Goal: Task Accomplishment & Management: Use online tool/utility

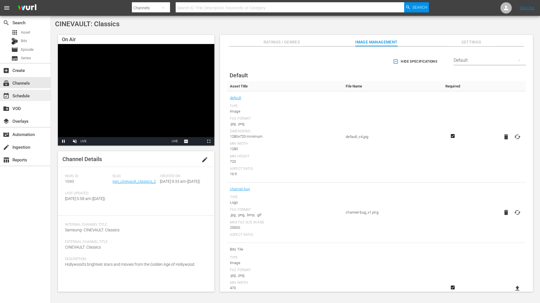
click at [20, 97] on div "event_available Schedule" at bounding box center [16, 94] width 32 height 5
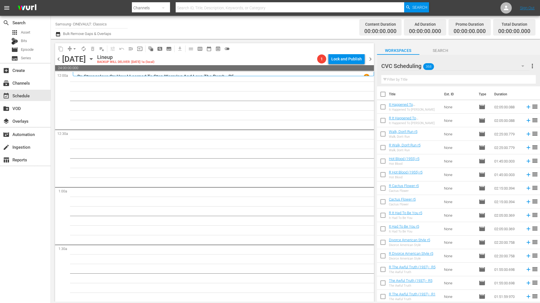
click at [457, 79] on input "text" at bounding box center [458, 79] width 155 height 9
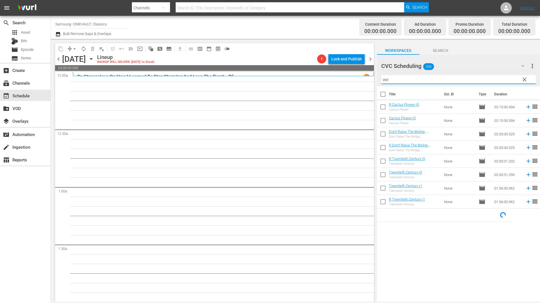
type input "w"
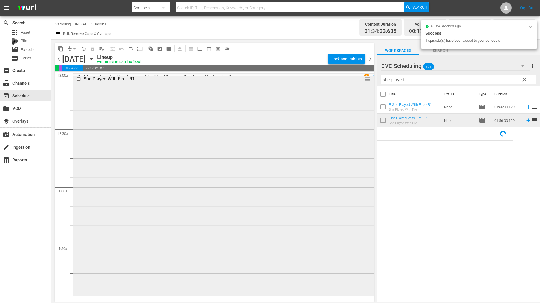
click at [289, 138] on div "She Played With Fire - R1 reorder" at bounding box center [223, 184] width 301 height 221
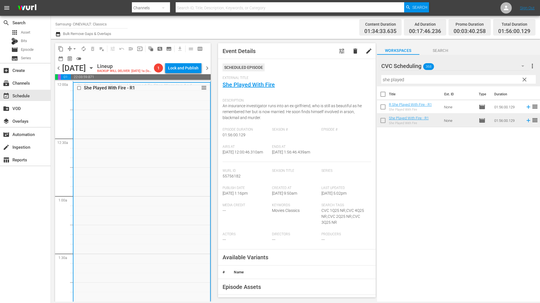
click at [57, 71] on span "chevron_left" at bounding box center [58, 68] width 7 height 7
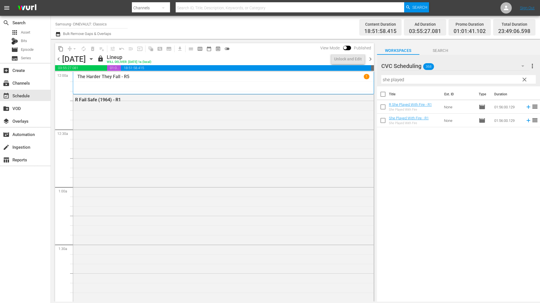
click at [370, 57] on span "chevron_right" at bounding box center [370, 59] width 7 height 7
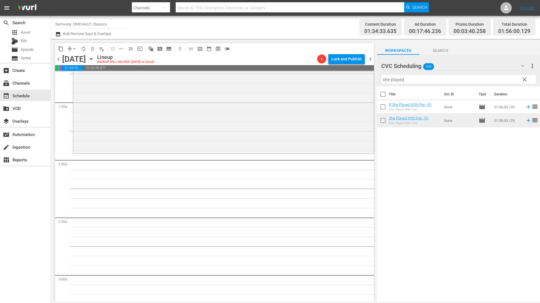
scroll to position [170, 0]
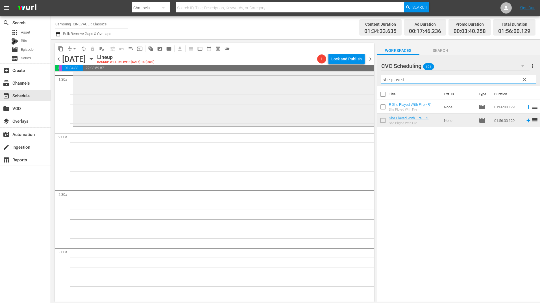
drag, startPoint x: 414, startPoint y: 76, endPoint x: 370, endPoint y: 81, distance: 45.0
click at [370, 81] on div "content_copy compress arrow_drop_down autorenew_outlined delete_forever_outline…" at bounding box center [295, 170] width 489 height 263
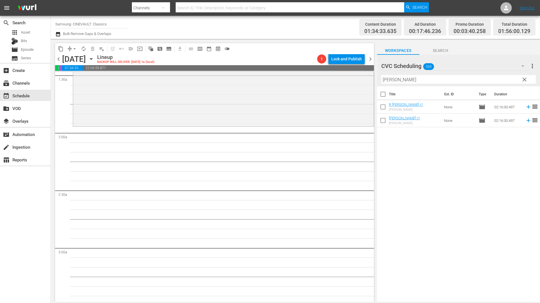
drag, startPoint x: 403, startPoint y: 121, endPoint x: 399, endPoint y: 121, distance: 4.8
click at [399, 121] on div "Title Ext. ID Type Duration R [PERSON_NAME] r1 [PERSON_NAME] None movie 02:16:0…" at bounding box center [458, 194] width 163 height 216
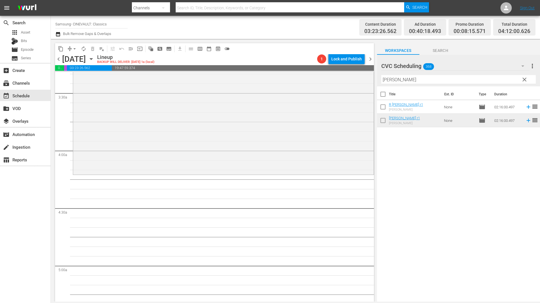
scroll to position [452, 0]
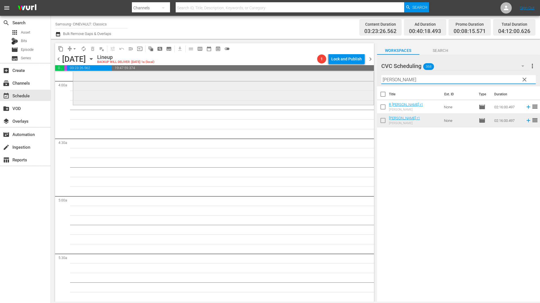
drag, startPoint x: 398, startPoint y: 82, endPoint x: 350, endPoint y: 81, distance: 47.5
click at [350, 81] on div "content_copy compress arrow_drop_down autorenew_outlined delete_forever_outline…" at bounding box center [295, 170] width 489 height 263
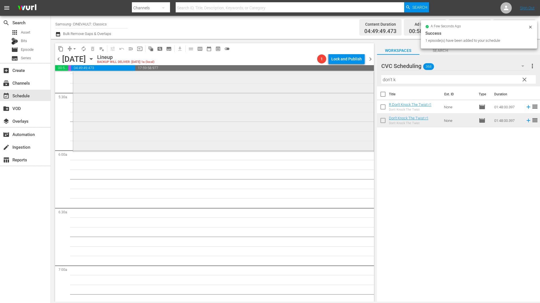
scroll to position [650, 0]
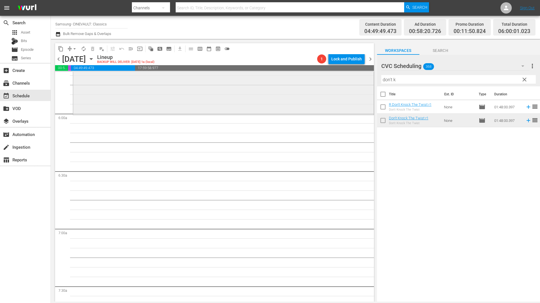
drag, startPoint x: 396, startPoint y: 80, endPoint x: 341, endPoint y: 80, distance: 55.4
click at [341, 80] on div "content_copy compress arrow_drop_down autorenew_outlined delete_forever_outline…" at bounding box center [295, 170] width 489 height 263
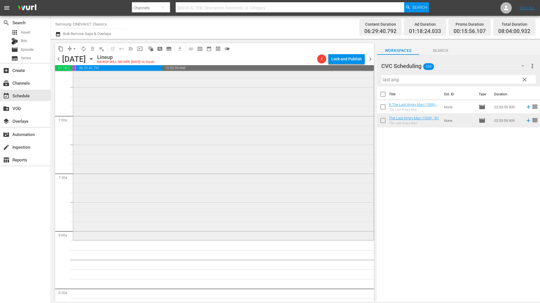
scroll to position [819, 0]
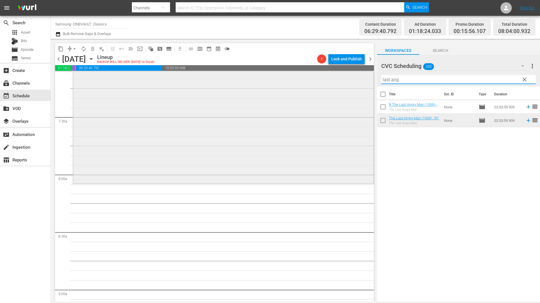
drag, startPoint x: 420, startPoint y: 83, endPoint x: 345, endPoint y: 83, distance: 74.9
click at [346, 84] on div "content_copy compress arrow_drop_down autorenew_outlined delete_forever_outline…" at bounding box center [295, 170] width 489 height 263
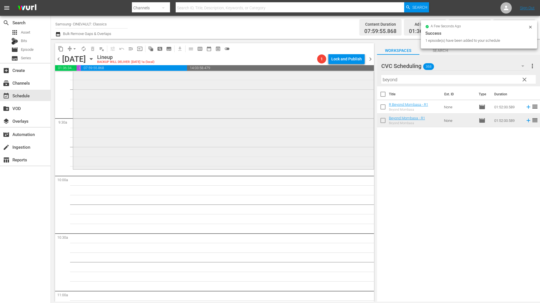
scroll to position [1074, 0]
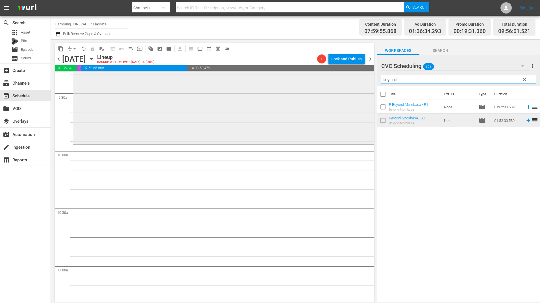
drag, startPoint x: 411, startPoint y: 80, endPoint x: 359, endPoint y: 84, distance: 52.2
click at [359, 84] on div "content_copy compress arrow_drop_down autorenew_outlined delete_forever_outline…" at bounding box center [295, 170] width 489 height 263
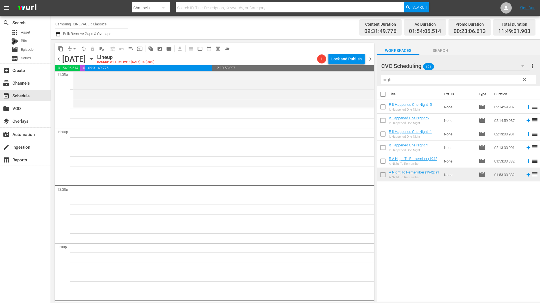
scroll to position [1328, 0]
drag, startPoint x: 405, startPoint y: 83, endPoint x: 359, endPoint y: 84, distance: 46.9
click at [359, 84] on div "content_copy compress arrow_drop_down autorenew_outlined delete_forever_outline…" at bounding box center [295, 170] width 489 height 263
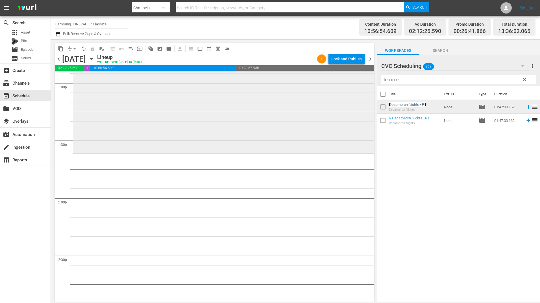
scroll to position [1498, 0]
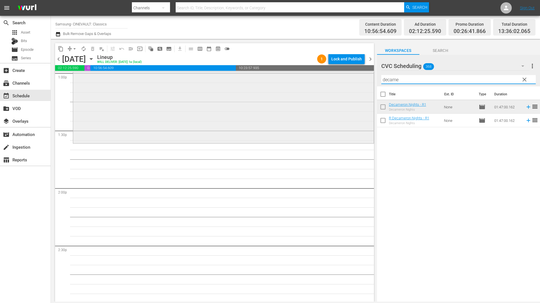
drag, startPoint x: 403, startPoint y: 80, endPoint x: 357, endPoint y: 82, distance: 45.8
click at [357, 82] on div "content_copy compress arrow_drop_down autorenew_outlined delete_forever_outline…" at bounding box center [295, 170] width 489 height 263
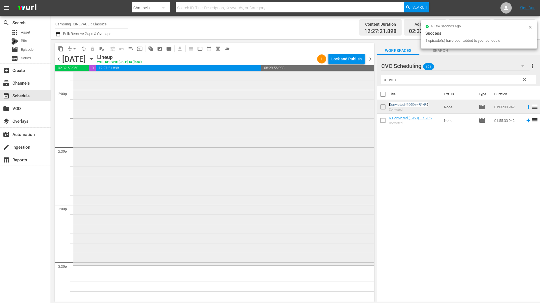
scroll to position [1667, 0]
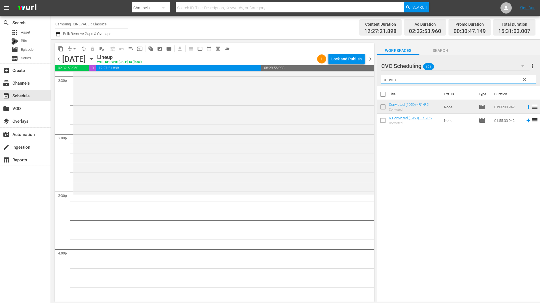
drag, startPoint x: 421, startPoint y: 79, endPoint x: 375, endPoint y: 85, distance: 46.8
click at [375, 85] on div "content_copy compress arrow_drop_down autorenew_outlined delete_forever_outline…" at bounding box center [295, 170] width 489 height 263
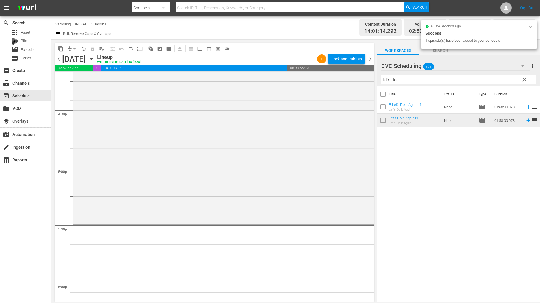
scroll to position [1921, 0]
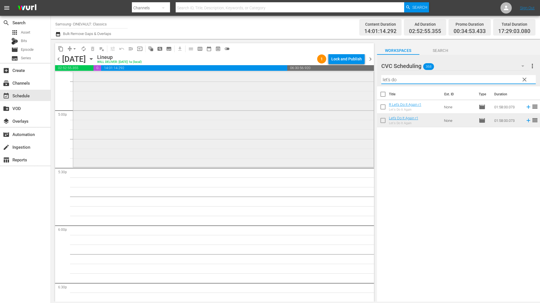
drag, startPoint x: 413, startPoint y: 79, endPoint x: 324, endPoint y: 89, distance: 89.8
click at [324, 88] on div "content_copy compress arrow_drop_down autorenew_outlined delete_forever_outline…" at bounding box center [295, 170] width 489 height 263
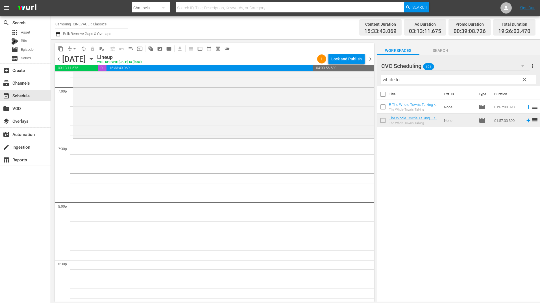
scroll to position [2176, 0]
drag, startPoint x: 402, startPoint y: 81, endPoint x: 343, endPoint y: 83, distance: 58.8
click at [343, 83] on div "content_copy compress arrow_drop_down autorenew_outlined delete_forever_outline…" at bounding box center [295, 170] width 489 height 263
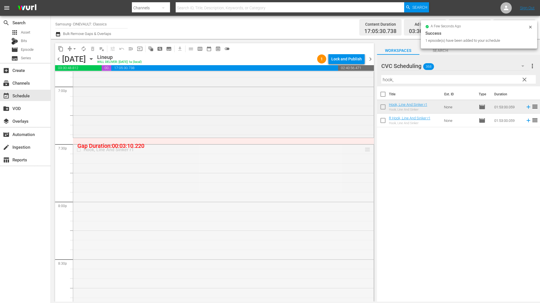
drag, startPoint x: 363, startPoint y: 151, endPoint x: 363, endPoint y: 142, distance: 9.3
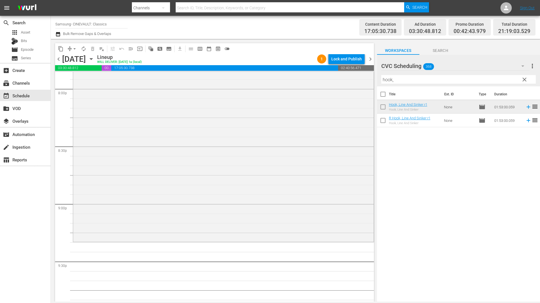
scroll to position [2345, 0]
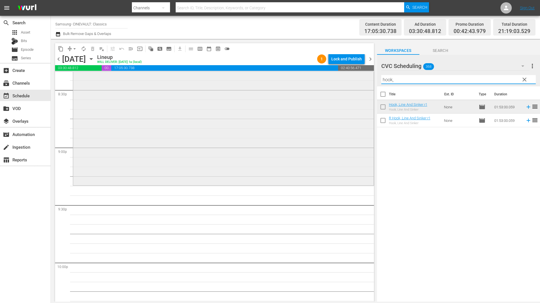
drag, startPoint x: 391, startPoint y: 79, endPoint x: 347, endPoint y: 78, distance: 43.8
click at [348, 78] on div "content_copy compress arrow_drop_down autorenew_outlined delete_forever_outline…" at bounding box center [295, 170] width 489 height 263
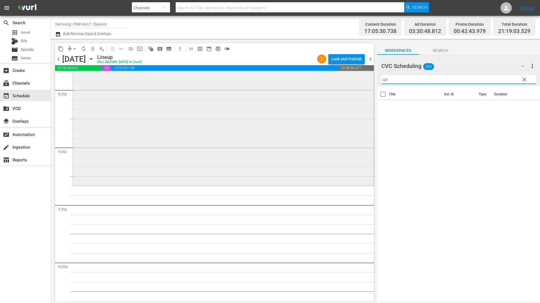
type input "u"
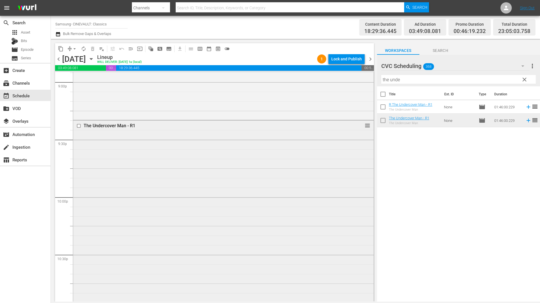
scroll to position [2486, 0]
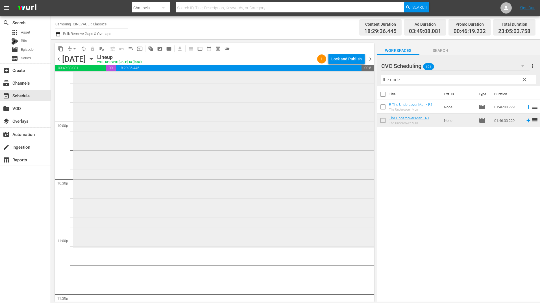
click at [227, 194] on div "The Undercover Man - R1 reorder" at bounding box center [223, 146] width 301 height 202
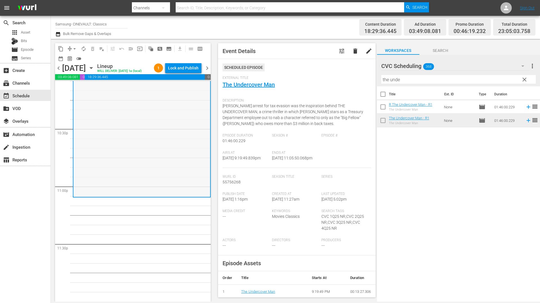
scroll to position [2555, 0]
drag, startPoint x: 385, startPoint y: 92, endPoint x: 304, endPoint y: 95, distance: 80.3
click at [304, 95] on div "content_copy compress arrow_drop_down autorenew_outlined delete_forever_outline…" at bounding box center [295, 170] width 489 height 263
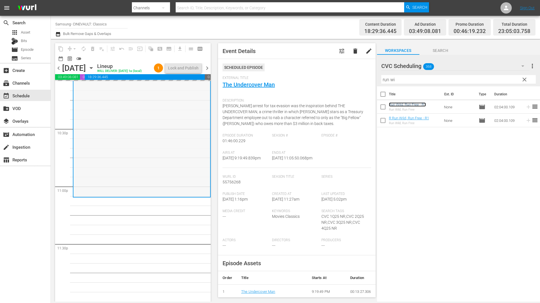
scroll to position [2442, 0]
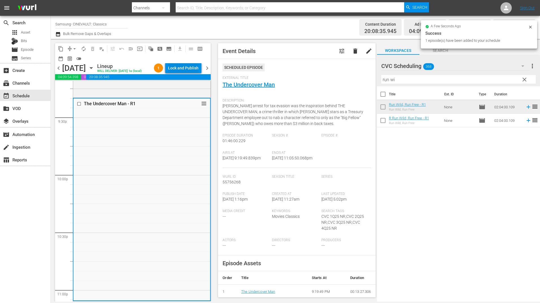
click at [190, 70] on div "Lock and Publish" at bounding box center [183, 68] width 31 height 10
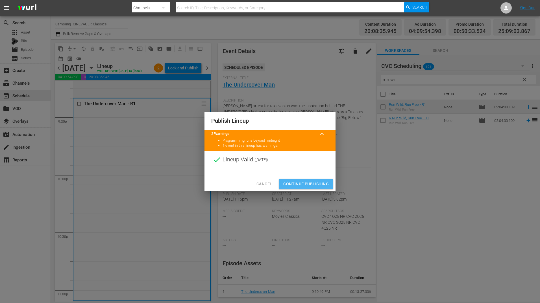
click at [306, 183] on span "Continue Publishing" at bounding box center [305, 184] width 45 height 7
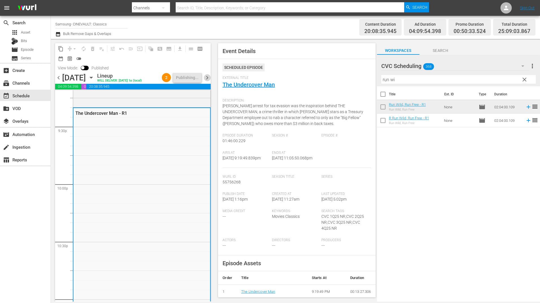
click at [208, 81] on span "chevron_right" at bounding box center [207, 77] width 7 height 7
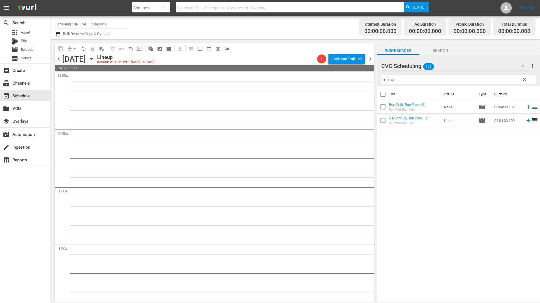
click at [58, 57] on span "chevron_left" at bounding box center [58, 59] width 7 height 7
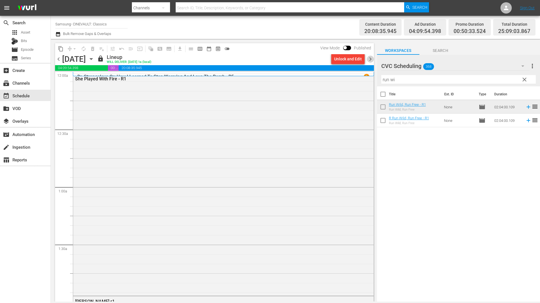
click at [370, 58] on span "chevron_right" at bounding box center [370, 59] width 7 height 7
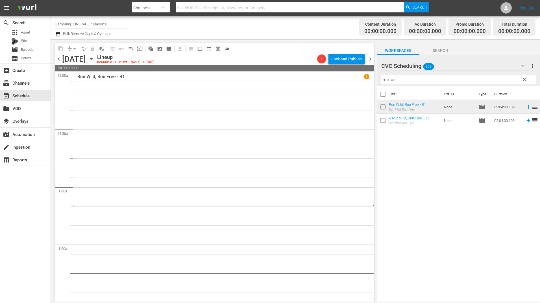
scroll to position [85, 0]
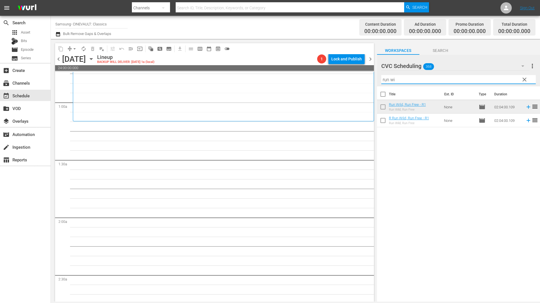
drag, startPoint x: 401, startPoint y: 79, endPoint x: 353, endPoint y: 77, distance: 48.1
click at [356, 77] on div "content_copy compress arrow_drop_down autorenew_outlined delete_forever_outline…" at bounding box center [295, 170] width 489 height 263
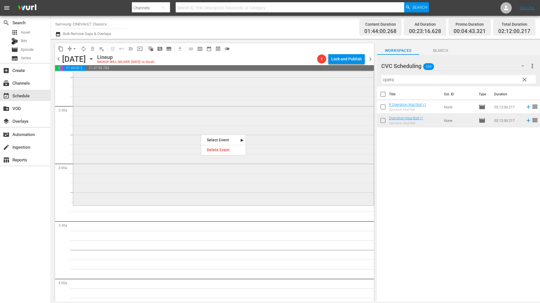
scroll to position [254, 0]
drag, startPoint x: 429, startPoint y: 75, endPoint x: 362, endPoint y: 80, distance: 67.4
click at [362, 80] on div "content_copy compress arrow_drop_down autorenew_outlined delete_forever_outline…" at bounding box center [295, 170] width 489 height 263
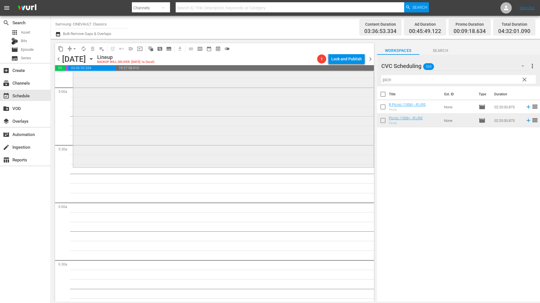
scroll to position [593, 0]
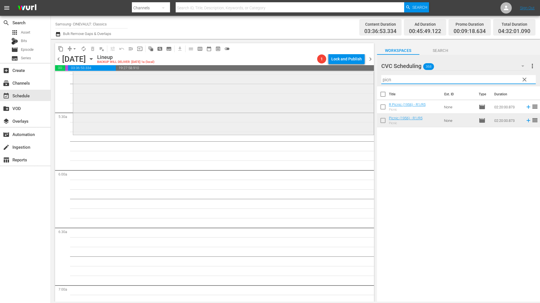
drag, startPoint x: 399, startPoint y: 79, endPoint x: 365, endPoint y: 85, distance: 34.5
click at [365, 85] on div "content_copy compress arrow_drop_down autorenew_outlined delete_forever_outline…" at bounding box center [295, 170] width 489 height 263
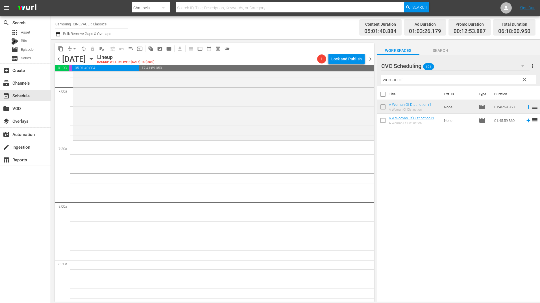
scroll to position [819, 0]
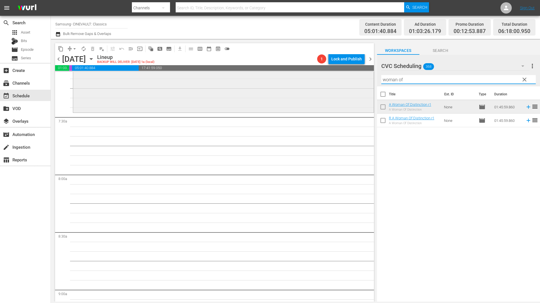
drag, startPoint x: 383, startPoint y: 80, endPoint x: 344, endPoint y: 80, distance: 39.0
click at [344, 80] on div "content_copy compress arrow_drop_down autorenew_outlined delete_forever_outline…" at bounding box center [295, 170] width 489 height 263
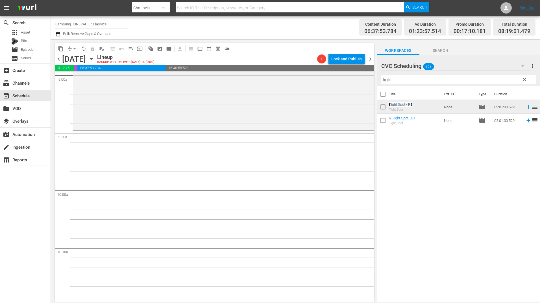
scroll to position [1074, 0]
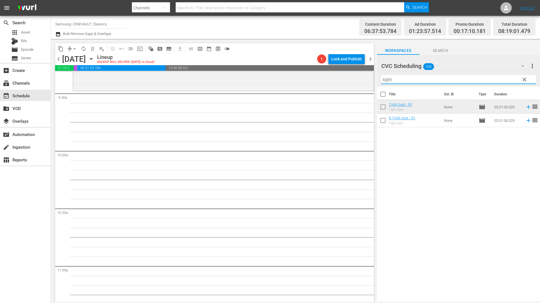
drag, startPoint x: 385, startPoint y: 83, endPoint x: 375, endPoint y: 84, distance: 10.5
click at [375, 84] on div "content_copy compress arrow_drop_down autorenew_outlined delete_forever_outline…" at bounding box center [295, 170] width 489 height 263
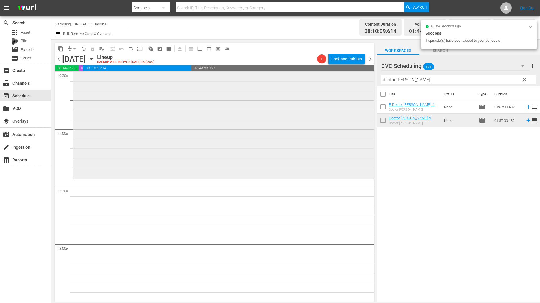
scroll to position [1215, 0]
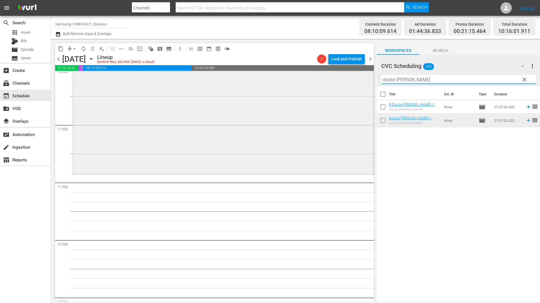
drag, startPoint x: 418, startPoint y: 82, endPoint x: 351, endPoint y: 84, distance: 67.6
click at [351, 84] on div "content_copy compress arrow_drop_down autorenew_outlined delete_forever_outline…" at bounding box center [295, 170] width 489 height 263
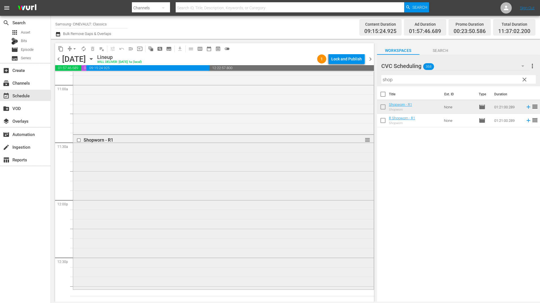
scroll to position [1328, 0]
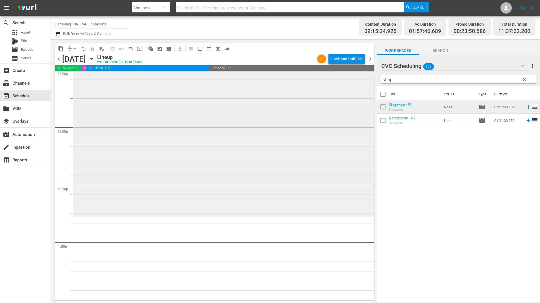
drag, startPoint x: 413, startPoint y: 76, endPoint x: 330, endPoint y: 81, distance: 82.9
click at [331, 81] on div "content_copy compress arrow_drop_down autorenew_outlined delete_forever_outline…" at bounding box center [295, 170] width 489 height 263
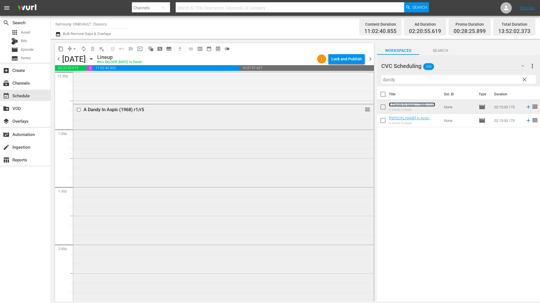
scroll to position [1582, 0]
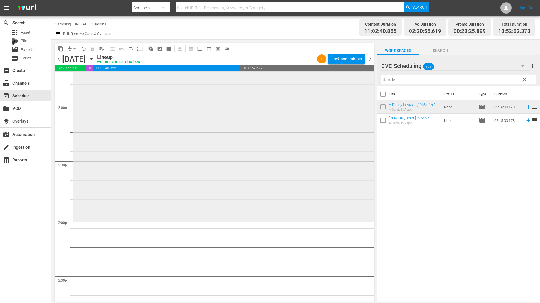
drag, startPoint x: 405, startPoint y: 82, endPoint x: 367, endPoint y: 85, distance: 37.4
click at [367, 85] on div "content_copy compress arrow_drop_down autorenew_outlined delete_forever_outline…" at bounding box center [295, 170] width 489 height 263
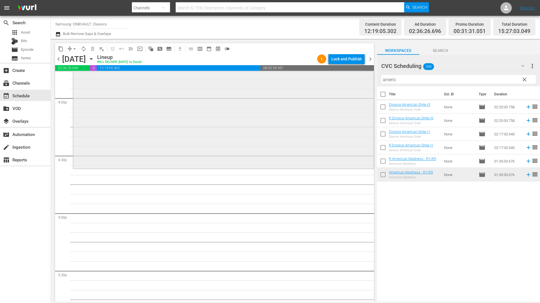
scroll to position [1837, 0]
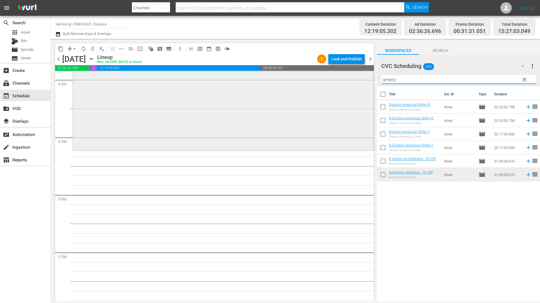
drag, startPoint x: 397, startPoint y: 81, endPoint x: 332, endPoint y: 84, distance: 65.6
click at [334, 83] on div "content_copy compress arrow_drop_down autorenew_outlined delete_forever_outline…" at bounding box center [295, 170] width 489 height 263
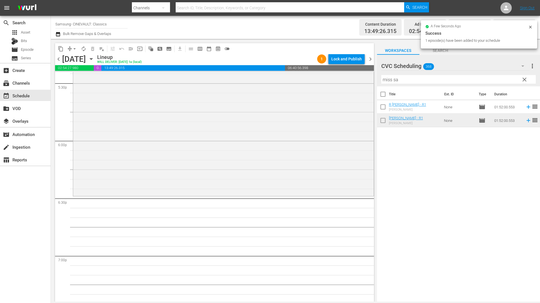
scroll to position [2119, 0]
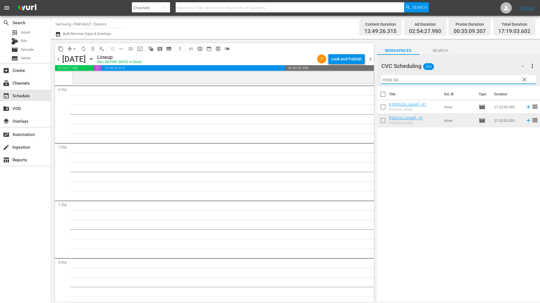
drag, startPoint x: 401, startPoint y: 83, endPoint x: 355, endPoint y: 89, distance: 45.9
click at [356, 89] on div "content_copy compress arrow_drop_down autorenew_outlined delete_forever_outline…" at bounding box center [295, 170] width 489 height 263
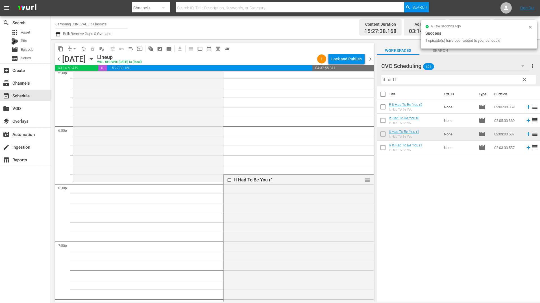
scroll to position [2063, 0]
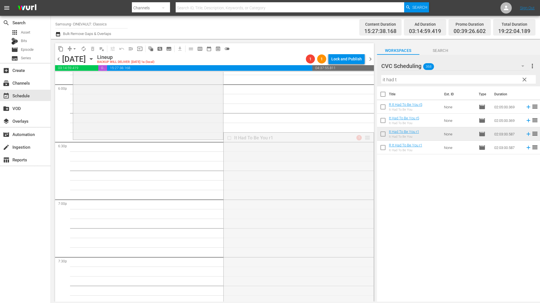
drag, startPoint x: 362, startPoint y: 137, endPoint x: 366, endPoint y: 140, distance: 4.9
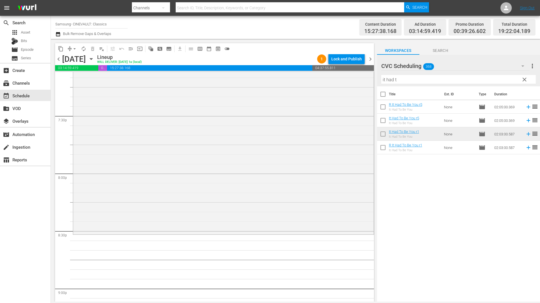
scroll to position [2317, 0]
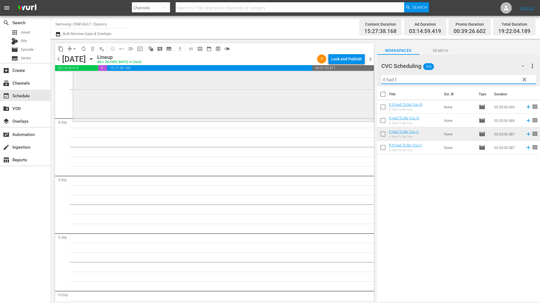
drag, startPoint x: 418, startPoint y: 85, endPoint x: 346, endPoint y: 87, distance: 72.3
click at [346, 87] on div "content_copy compress arrow_drop_down autorenew_outlined delete_forever_outline…" at bounding box center [295, 170] width 489 height 263
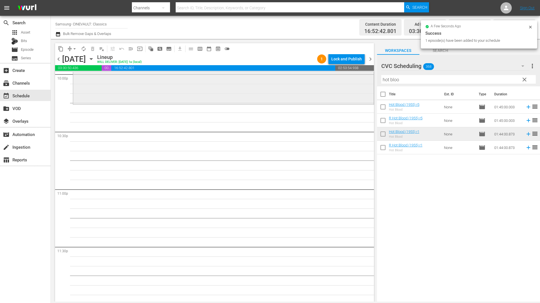
scroll to position [2537, 0]
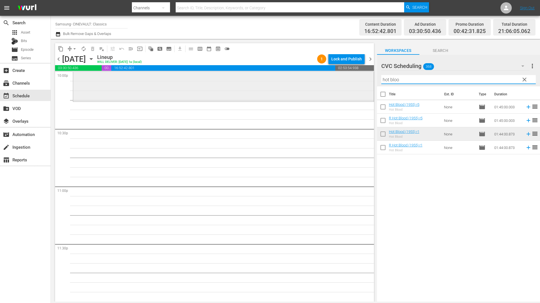
drag, startPoint x: 373, startPoint y: 85, endPoint x: 333, endPoint y: 88, distance: 40.0
click at [333, 88] on div "content_copy compress arrow_drop_down autorenew_outlined delete_forever_outline…" at bounding box center [295, 170] width 489 height 263
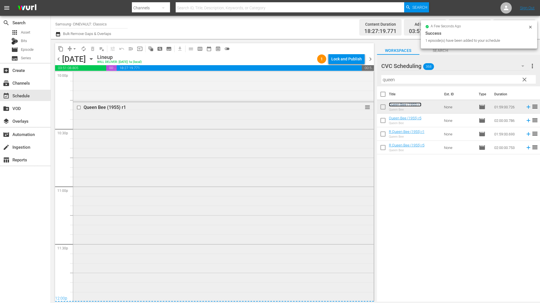
scroll to position [2566, 0]
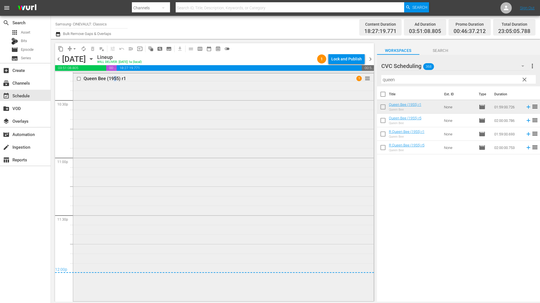
click at [115, 128] on div "Queen Bee (1955) r1 1 reorder" at bounding box center [223, 186] width 301 height 227
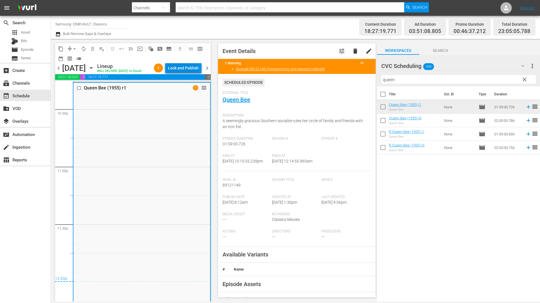
click at [196, 71] on div "Lock and Publish" at bounding box center [183, 68] width 31 height 10
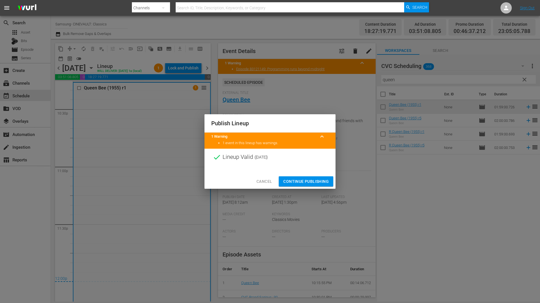
click at [315, 182] on span "Continue Publishing" at bounding box center [305, 181] width 45 height 7
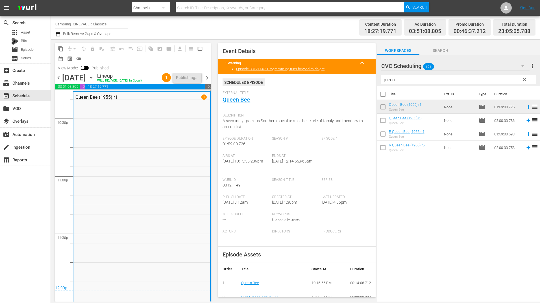
click at [205, 81] on span "chevron_right" at bounding box center [207, 77] width 7 height 7
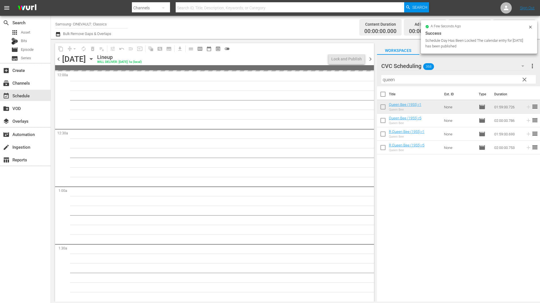
click at [60, 63] on div "chevron_left [DATE] [DATE] Lineup WILL DELIVER: [DATE] 1a (local) Lock and Publ…" at bounding box center [214, 59] width 319 height 11
click at [59, 61] on span "chevron_left" at bounding box center [58, 59] width 7 height 7
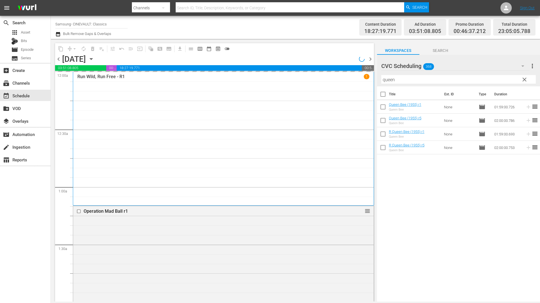
click at [370, 59] on span "chevron_right" at bounding box center [370, 59] width 7 height 7
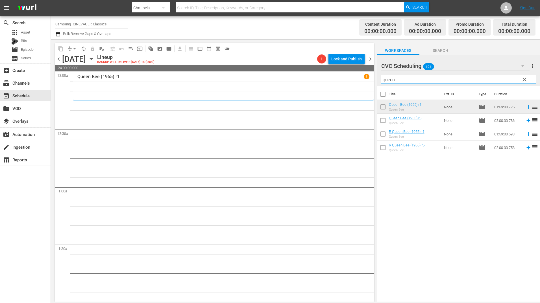
drag, startPoint x: 391, startPoint y: 80, endPoint x: 359, endPoint y: 79, distance: 31.6
click at [359, 79] on div "content_copy compress arrow_drop_down autorenew_outlined delete_forever_outline…" at bounding box center [295, 170] width 489 height 263
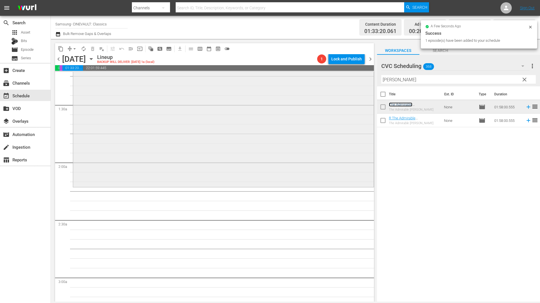
scroll to position [141, 0]
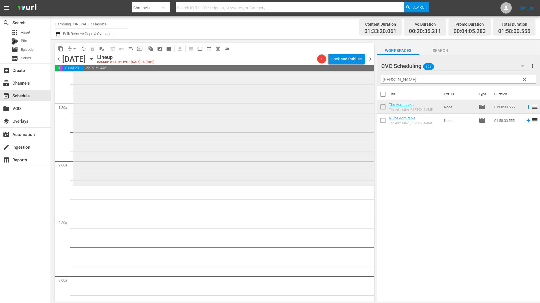
drag, startPoint x: 408, startPoint y: 77, endPoint x: 359, endPoint y: 79, distance: 48.6
click at [359, 79] on div "content_copy compress arrow_drop_down autorenew_outlined delete_forever_outline…" at bounding box center [295, 170] width 489 height 263
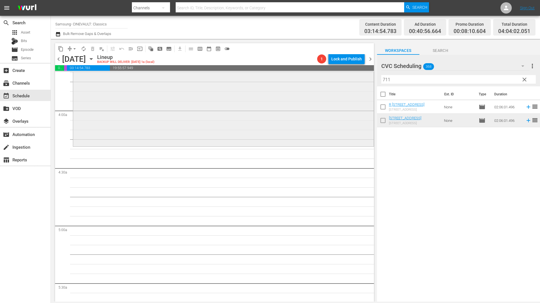
scroll to position [424, 0]
drag, startPoint x: 390, startPoint y: 80, endPoint x: 334, endPoint y: 80, distance: 55.7
click at [334, 80] on div "content_copy compress arrow_drop_down autorenew_outlined delete_forever_outline…" at bounding box center [295, 170] width 489 height 263
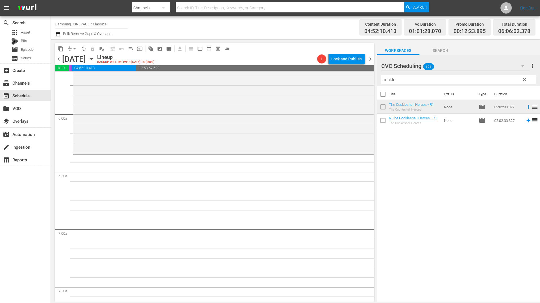
scroll to position [650, 0]
drag, startPoint x: 388, startPoint y: 82, endPoint x: 349, endPoint y: 82, distance: 38.7
click at [350, 82] on div "content_copy compress arrow_drop_down autorenew_outlined delete_forever_outline…" at bounding box center [295, 170] width 489 height 263
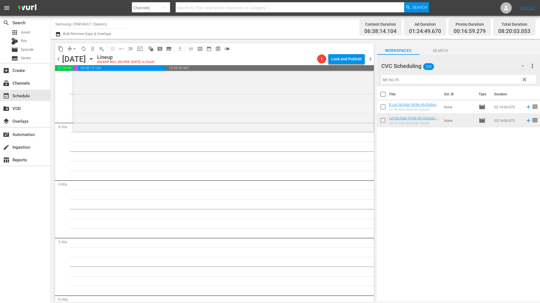
scroll to position [932, 0]
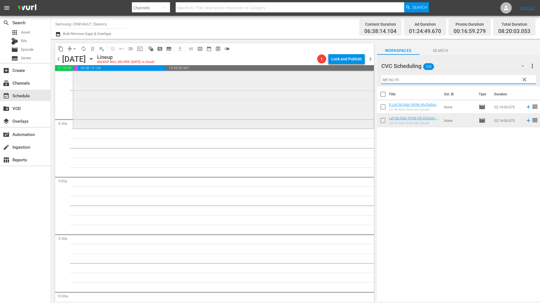
drag, startPoint x: 392, startPoint y: 81, endPoint x: 338, endPoint y: 81, distance: 53.7
click at [338, 81] on div "content_copy compress arrow_drop_down autorenew_outlined delete_forever_outline…" at bounding box center [295, 170] width 489 height 263
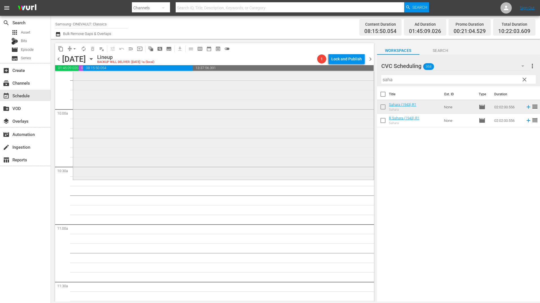
scroll to position [1158, 0]
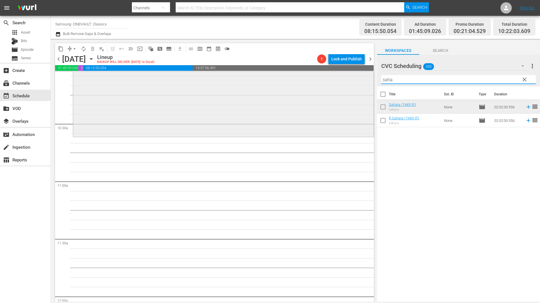
drag, startPoint x: 402, startPoint y: 77, endPoint x: 336, endPoint y: 80, distance: 66.2
click at [336, 80] on div "content_copy compress arrow_drop_down autorenew_outlined delete_forever_outline…" at bounding box center [295, 170] width 489 height 263
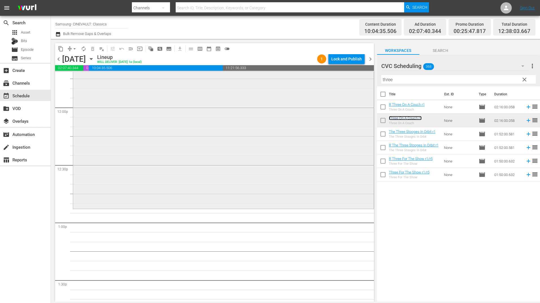
scroll to position [1356, 0]
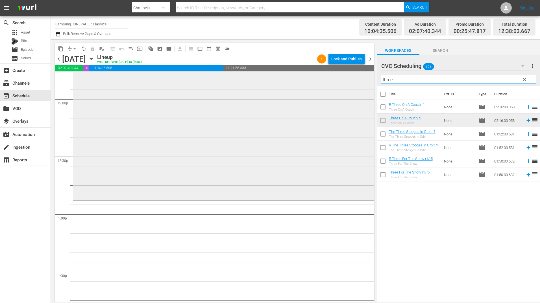
drag, startPoint x: 381, startPoint y: 83, endPoint x: 340, endPoint y: 83, distance: 41.0
click at [340, 83] on div "content_copy compress arrow_drop_down autorenew_outlined delete_forever_outline…" at bounding box center [295, 170] width 489 height 263
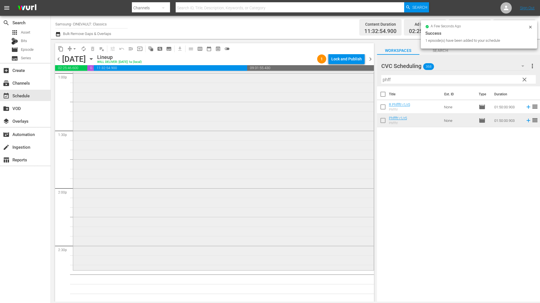
scroll to position [1582, 0]
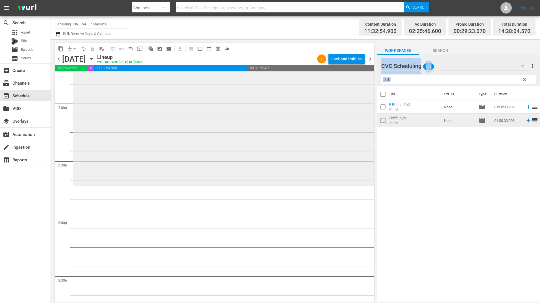
drag, startPoint x: 367, startPoint y: 85, endPoint x: 351, endPoint y: 85, distance: 16.4
click at [351, 85] on div "content_copy compress arrow_drop_down autorenew_outlined delete_forever_outline…" at bounding box center [295, 170] width 489 height 263
drag, startPoint x: 351, startPoint y: 85, endPoint x: 398, endPoint y: 82, distance: 47.3
click at [398, 82] on input "phff" at bounding box center [458, 79] width 155 height 9
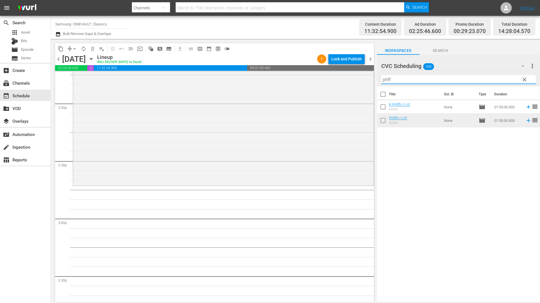
click at [398, 82] on input "phff" at bounding box center [458, 79] width 155 height 9
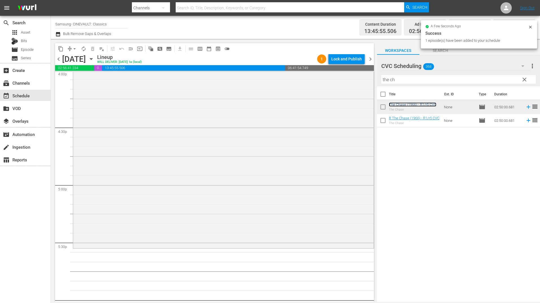
scroll to position [1865, 0]
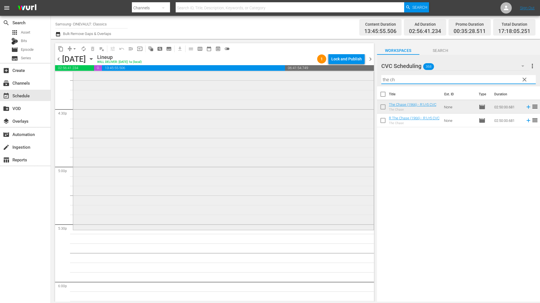
drag, startPoint x: 396, startPoint y: 80, endPoint x: 359, endPoint y: 82, distance: 37.6
click at [359, 82] on div "content_copy compress arrow_drop_down autorenew_outlined delete_forever_outline…" at bounding box center [295, 170] width 489 height 263
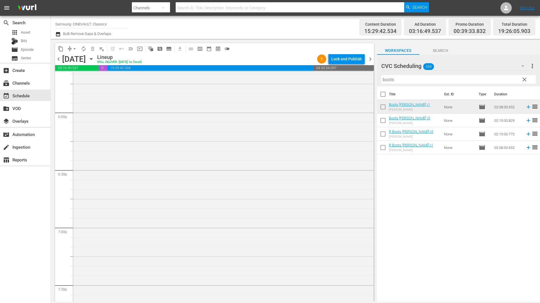
scroll to position [2204, 0]
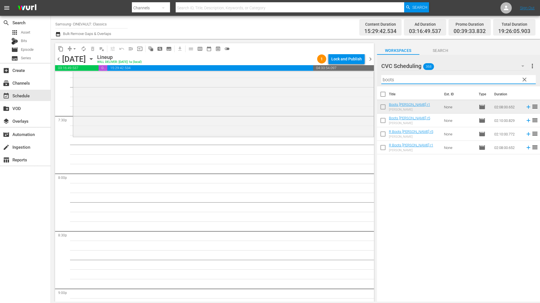
click at [399, 80] on input "boots" at bounding box center [458, 79] width 155 height 9
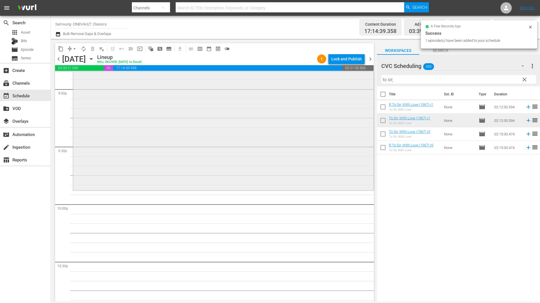
scroll to position [2458, 0]
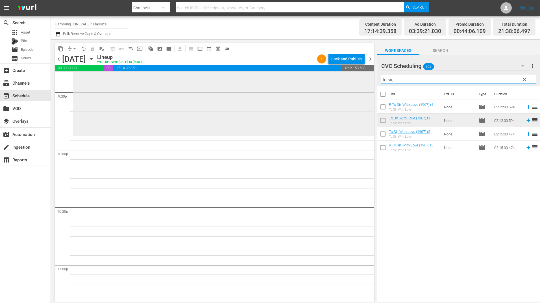
drag, startPoint x: 395, startPoint y: 79, endPoint x: 354, endPoint y: 83, distance: 40.8
click at [354, 83] on div "content_copy compress arrow_drop_down autorenew_outlined delete_forever_outline…" at bounding box center [295, 170] width 489 height 263
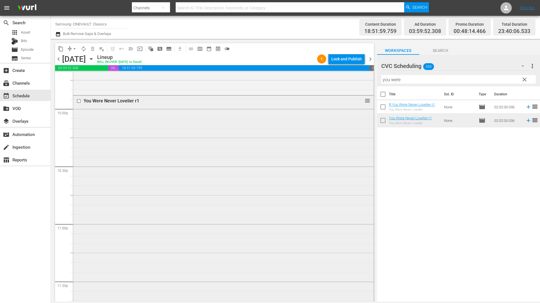
scroll to position [2537, 0]
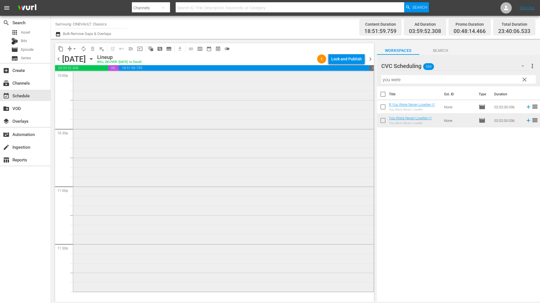
click at [300, 153] on div "You Were Never Lovelier r1 reorder" at bounding box center [223, 174] width 301 height 233
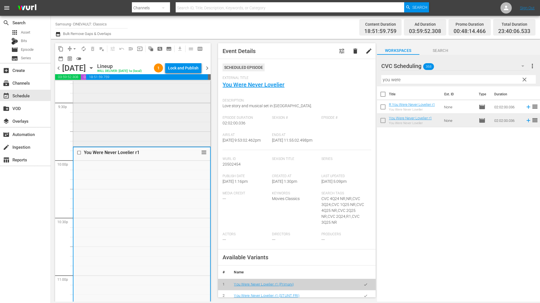
scroll to position [2555, 0]
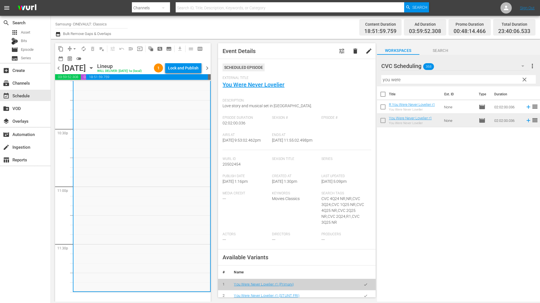
drag, startPoint x: 403, startPoint y: 84, endPoint x: 393, endPoint y: 84, distance: 9.6
click at [393, 84] on div "Filter by Title you were" at bounding box center [458, 80] width 155 height 14
drag, startPoint x: 400, startPoint y: 81, endPoint x: 357, endPoint y: 81, distance: 43.2
click at [358, 81] on div "content_copy compress arrow_drop_down autorenew_outlined delete_forever_outline…" at bounding box center [295, 170] width 489 height 263
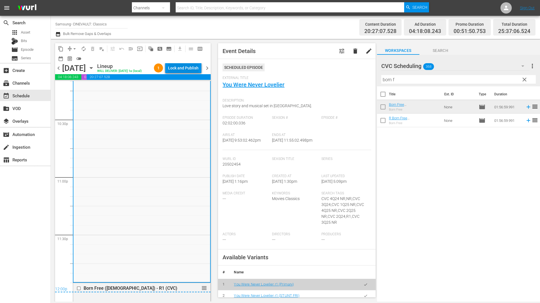
click at [186, 67] on div "Lock and Publish" at bounding box center [183, 68] width 31 height 10
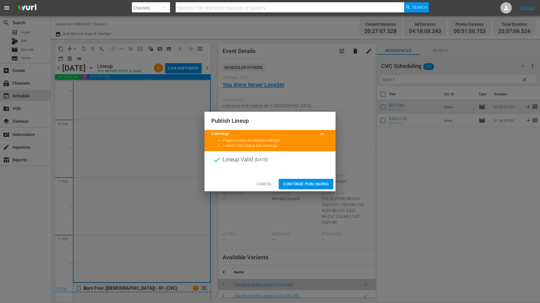
click at [292, 181] on span "Continue Publishing" at bounding box center [305, 184] width 45 height 7
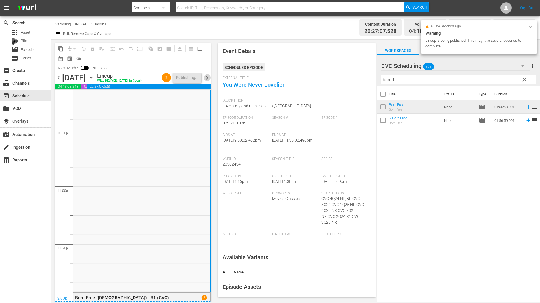
click at [207, 81] on span "chevron_right" at bounding box center [207, 77] width 7 height 7
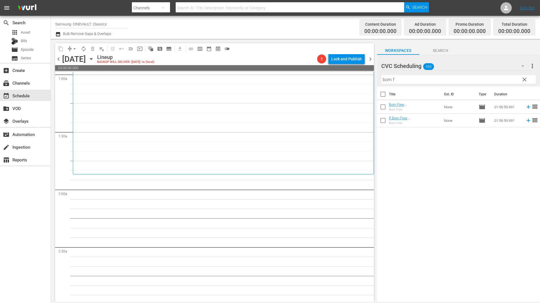
scroll to position [113, 0]
drag, startPoint x: 413, startPoint y: 81, endPoint x: 347, endPoint y: 85, distance: 66.2
click at [347, 85] on div "content_copy compress arrow_drop_down autorenew_outlined delete_forever_outline…" at bounding box center [295, 170] width 489 height 263
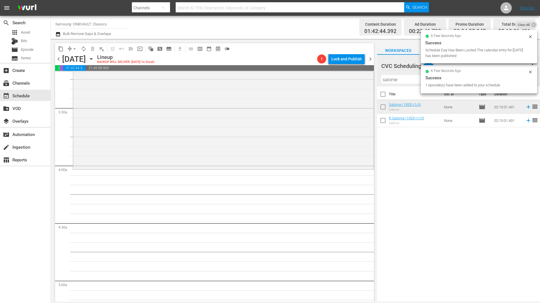
scroll to position [452, 0]
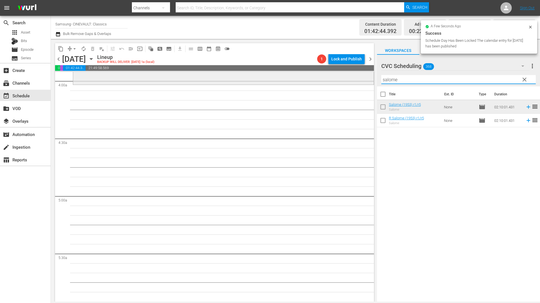
drag, startPoint x: 405, startPoint y: 81, endPoint x: 333, endPoint y: 85, distance: 71.6
click at [333, 85] on div "content_copy compress arrow_drop_down autorenew_outlined delete_forever_outline…" at bounding box center [295, 170] width 489 height 263
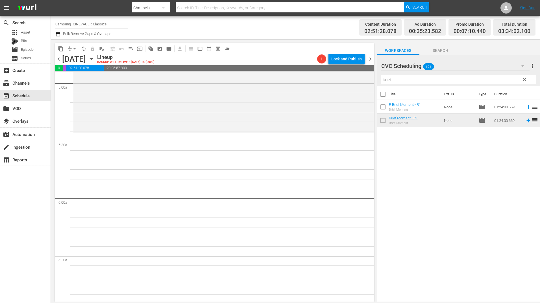
scroll to position [593, 0]
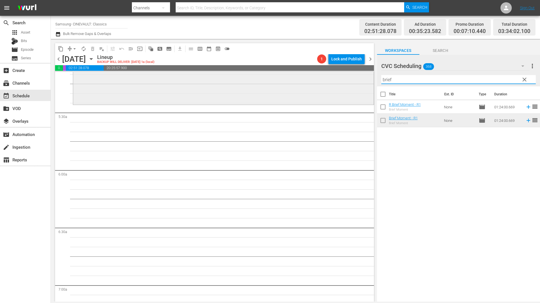
drag, startPoint x: 399, startPoint y: 81, endPoint x: 360, endPoint y: 83, distance: 39.3
click at [360, 83] on div "content_copy compress arrow_drop_down autorenew_outlined delete_forever_outline…" at bounding box center [295, 170] width 489 height 263
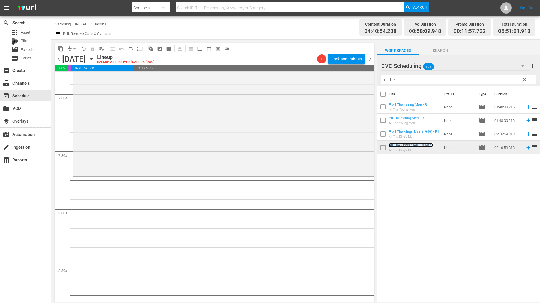
scroll to position [848, 0]
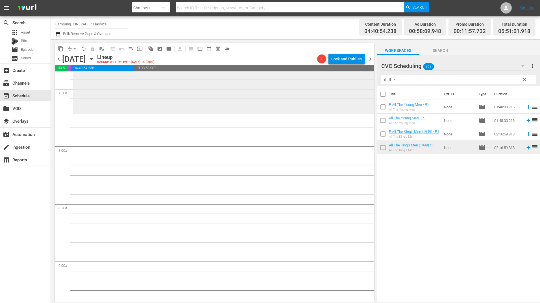
drag, startPoint x: 405, startPoint y: 79, endPoint x: 346, endPoint y: 77, distance: 59.1
click at [346, 77] on div "content_copy compress arrow_drop_down autorenew_outlined delete_forever_outline…" at bounding box center [295, 170] width 489 height 263
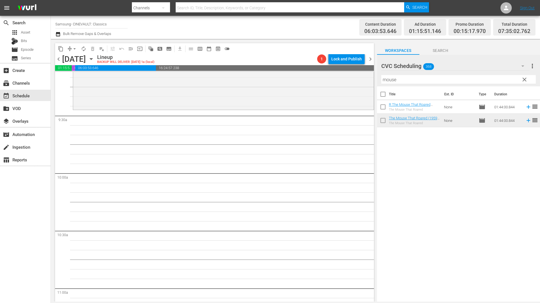
scroll to position [1074, 0]
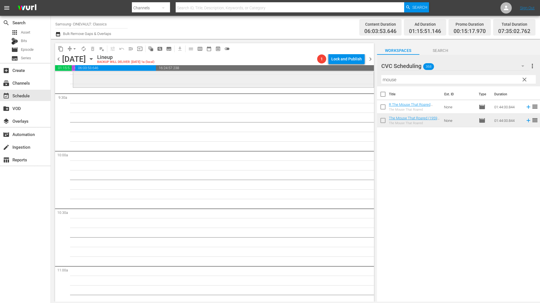
drag, startPoint x: 394, startPoint y: 75, endPoint x: 367, endPoint y: 77, distance: 27.5
click at [367, 77] on div "content_copy compress arrow_drop_down autorenew_outlined delete_forever_outline…" at bounding box center [295, 170] width 489 height 263
drag, startPoint x: 367, startPoint y: 77, endPoint x: 405, endPoint y: 75, distance: 37.9
click at [405, 75] on input "mouse" at bounding box center [458, 79] width 155 height 9
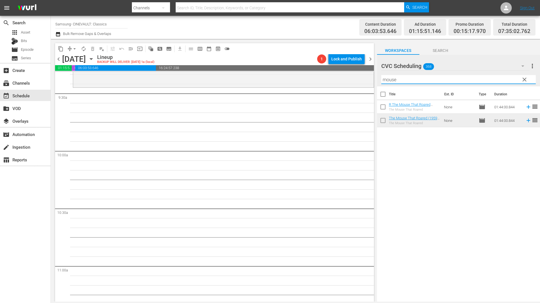
click at [405, 75] on input "mouse" at bounding box center [458, 79] width 155 height 9
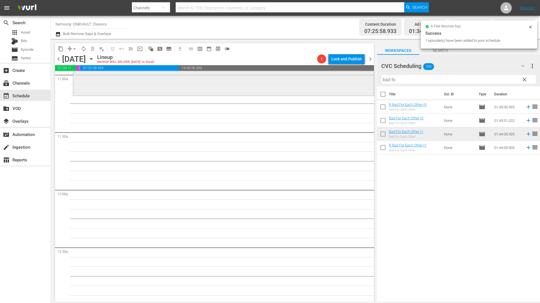
scroll to position [1266, 0]
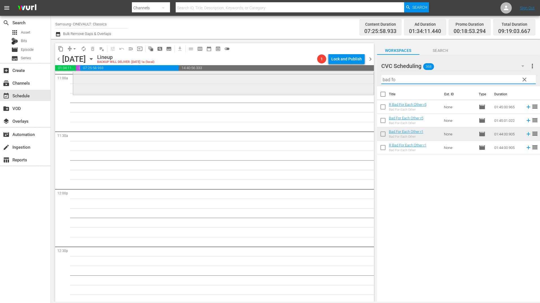
drag, startPoint x: 394, startPoint y: 78, endPoint x: 358, endPoint y: 79, distance: 35.6
click at [358, 79] on div "content_copy compress arrow_drop_down autorenew_outlined delete_forever_outline…" at bounding box center [295, 170] width 489 height 263
drag, startPoint x: 398, startPoint y: 81, endPoint x: 362, endPoint y: 82, distance: 35.9
click at [362, 82] on div "content_copy compress arrow_drop_down autorenew_outlined delete_forever_outline…" at bounding box center [295, 170] width 489 height 263
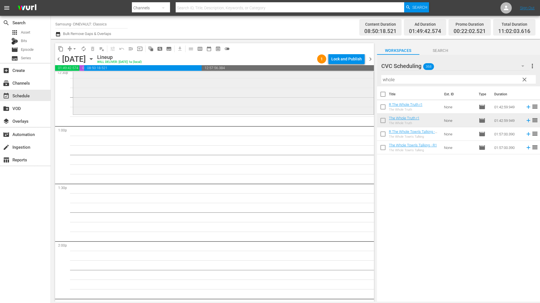
scroll to position [1464, 0]
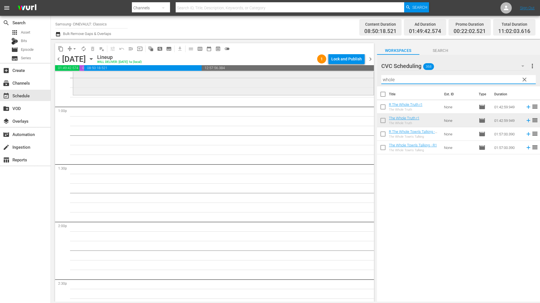
drag, startPoint x: 386, startPoint y: 79, endPoint x: 355, endPoint y: 78, distance: 30.5
click at [356, 79] on div "content_copy compress arrow_drop_down autorenew_outlined delete_forever_outline…" at bounding box center [295, 170] width 489 height 263
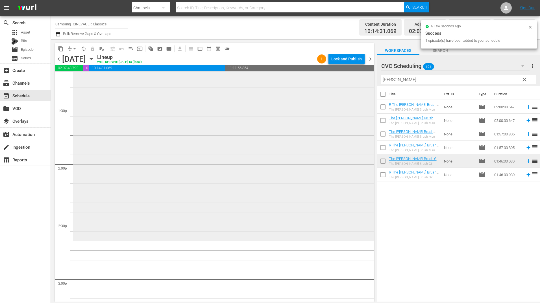
scroll to position [1633, 0]
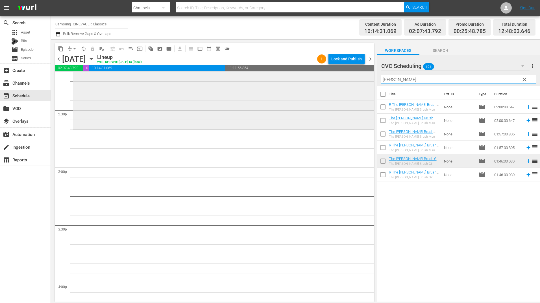
drag, startPoint x: 392, startPoint y: 81, endPoint x: 364, endPoint y: 81, distance: 28.0
click at [364, 81] on div "content_copy compress arrow_drop_down autorenew_outlined delete_forever_outline…" at bounding box center [295, 170] width 489 height 263
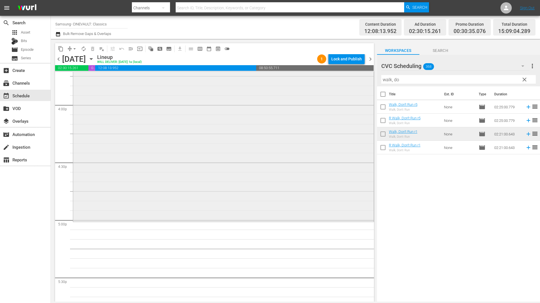
scroll to position [1859, 0]
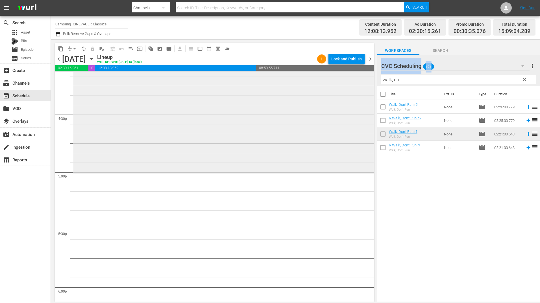
drag, startPoint x: 415, startPoint y: 85, endPoint x: 361, endPoint y: 81, distance: 54.4
click at [361, 81] on div "content_copy compress arrow_drop_down autorenew_outlined delete_forever_outline…" at bounding box center [295, 170] width 489 height 263
drag, startPoint x: 361, startPoint y: 81, endPoint x: 404, endPoint y: 80, distance: 43.2
click at [404, 80] on input "walk, do" at bounding box center [458, 79] width 155 height 9
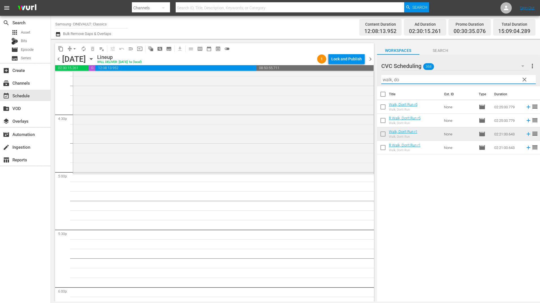
click at [404, 80] on input "walk, do" at bounding box center [458, 79] width 155 height 9
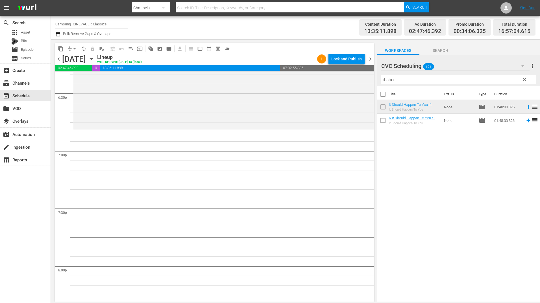
scroll to position [2114, 0]
drag, startPoint x: 398, startPoint y: 83, endPoint x: 367, endPoint y: 84, distance: 30.5
click at [367, 84] on div "content_copy compress arrow_drop_down autorenew_outlined delete_forever_outline…" at bounding box center [295, 170] width 489 height 263
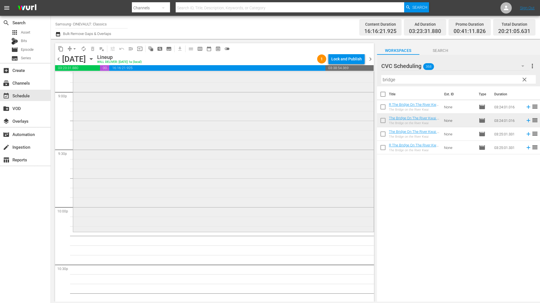
scroll to position [2481, 0]
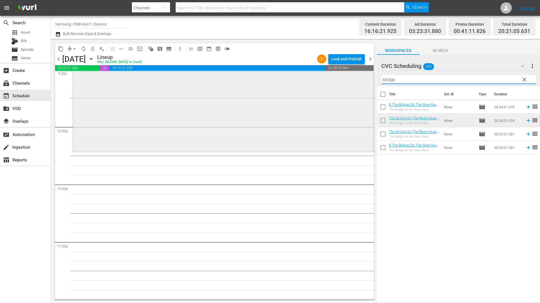
drag, startPoint x: 387, startPoint y: 81, endPoint x: 360, endPoint y: 82, distance: 27.1
click at [361, 82] on div "content_copy compress arrow_drop_down autorenew_outlined delete_forever_outline…" at bounding box center [295, 170] width 489 height 263
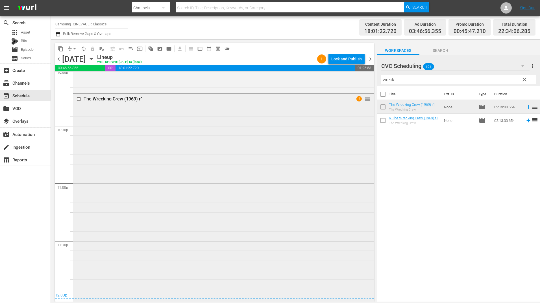
scroll to position [2587, 0]
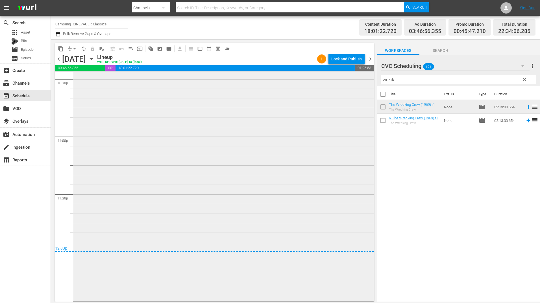
click at [205, 176] on div "The Wrecking Crew (1969) r1 1 reorder" at bounding box center [223, 174] width 301 height 254
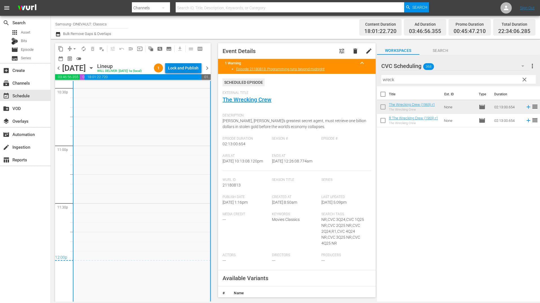
click at [179, 70] on div "Lock and Publish" at bounding box center [183, 68] width 31 height 10
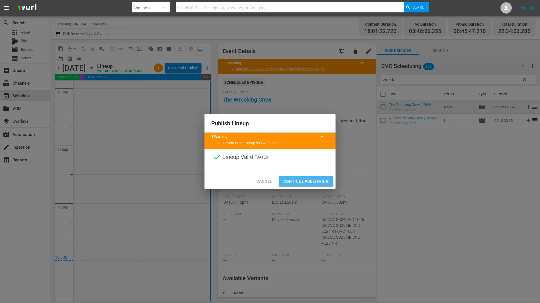
click at [294, 183] on span "Continue Publishing" at bounding box center [305, 181] width 45 height 7
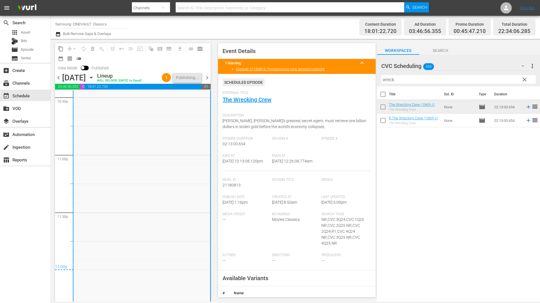
drag, startPoint x: 206, startPoint y: 83, endPoint x: 179, endPoint y: 63, distance: 33.7
click at [179, 63] on div "content_copy compress arrow_drop_down autorenew_outlined delete_forever_outline…" at bounding box center [133, 58] width 156 height 30
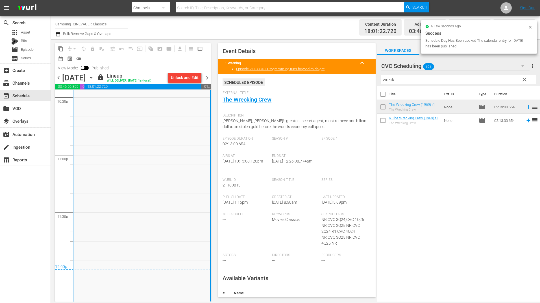
click at [208, 81] on span "chevron_right" at bounding box center [207, 77] width 7 height 7
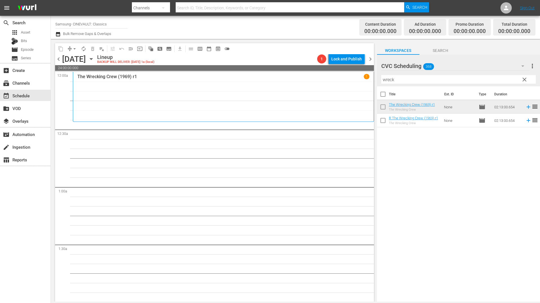
click at [398, 83] on input "wreck" at bounding box center [458, 79] width 155 height 9
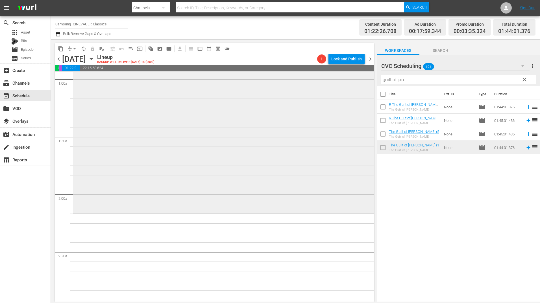
scroll to position [113, 0]
drag, startPoint x: 419, startPoint y: 79, endPoint x: 364, endPoint y: 81, distance: 54.8
click at [364, 81] on div "content_copy compress arrow_drop_down autorenew_outlined delete_forever_outline…" at bounding box center [295, 170] width 489 height 263
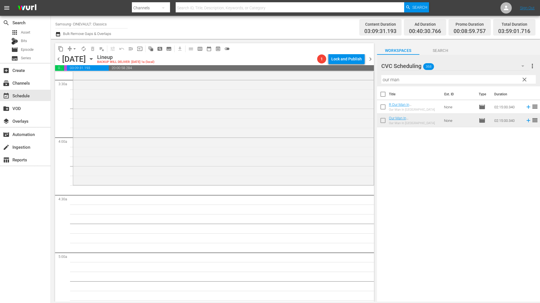
scroll to position [424, 0]
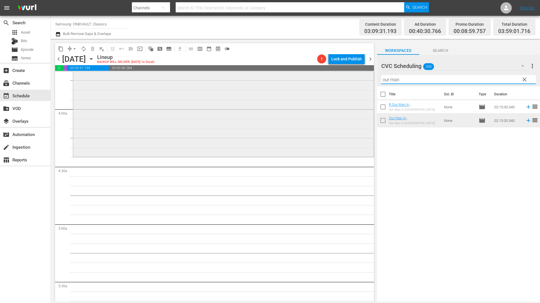
drag, startPoint x: 405, startPoint y: 83, endPoint x: 315, endPoint y: 84, distance: 89.6
click at [315, 84] on div "content_copy compress arrow_drop_down autorenew_outlined delete_forever_outline…" at bounding box center [295, 170] width 489 height 263
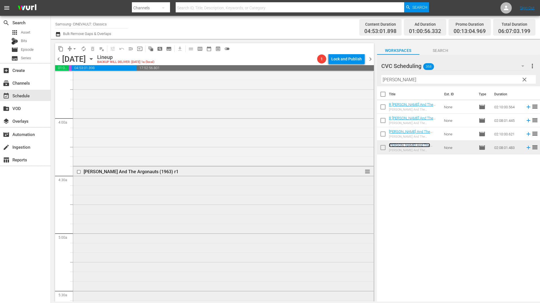
scroll to position [593, 0]
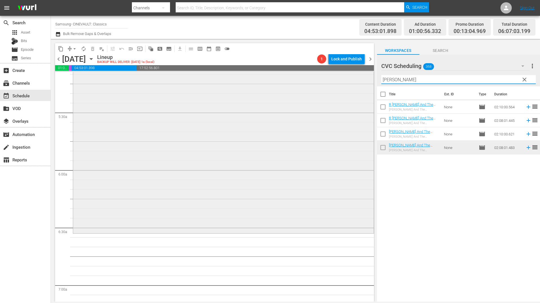
drag, startPoint x: 402, startPoint y: 81, endPoint x: 331, endPoint y: 86, distance: 70.3
click at [337, 86] on div "content_copy compress arrow_drop_down autorenew_outlined delete_forever_outline…" at bounding box center [295, 170] width 489 height 263
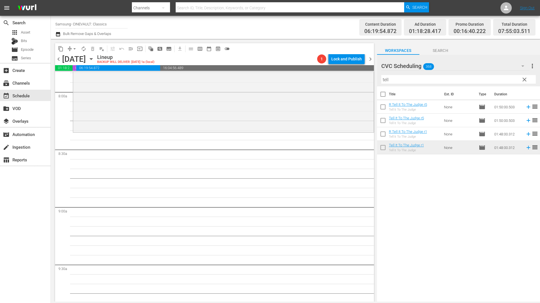
scroll to position [904, 0]
drag, startPoint x: 368, startPoint y: 78, endPoint x: 352, endPoint y: 79, distance: 16.7
click at [352, 79] on div "content_copy compress arrow_drop_down autorenew_outlined delete_forever_outline…" at bounding box center [295, 170] width 489 height 263
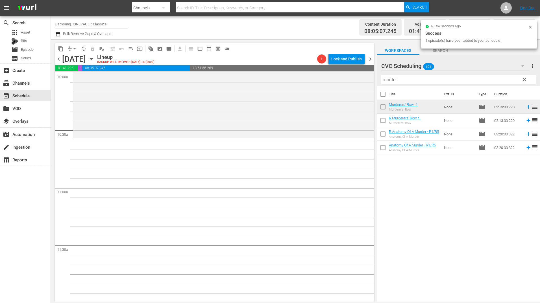
scroll to position [1158, 0]
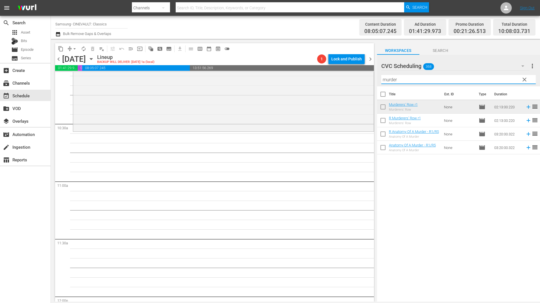
click at [405, 80] on input "murder" at bounding box center [458, 79] width 155 height 9
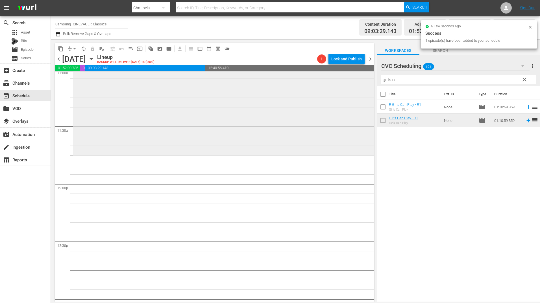
scroll to position [1271, 0]
click at [397, 80] on input "girls c" at bounding box center [458, 79] width 155 height 9
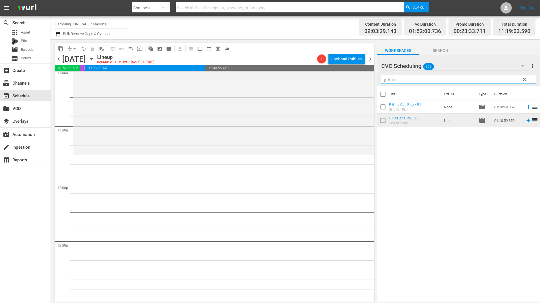
click at [397, 80] on input "girls c" at bounding box center [458, 79] width 155 height 9
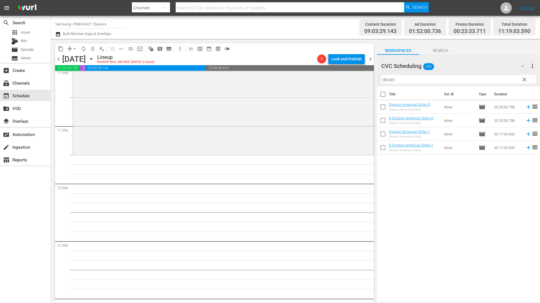
click at [430, 135] on div "Divorce American Style r1 Divorce American Style" at bounding box center [409, 134] width 41 height 9
drag, startPoint x: 430, startPoint y: 135, endPoint x: 282, endPoint y: 162, distance: 150.2
click at [279, 162] on div "content_copy compress arrow_drop_down autorenew_outlined delete_forever_outline…" at bounding box center [295, 170] width 489 height 263
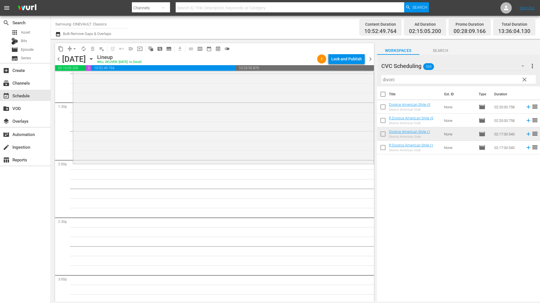
scroll to position [1554, 0]
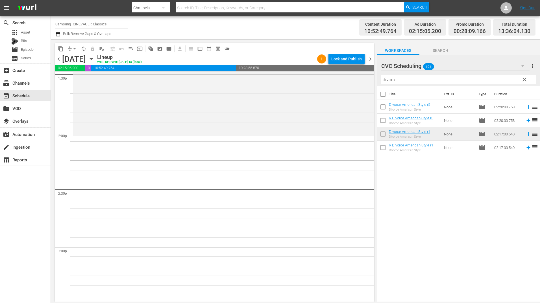
click at [385, 77] on input "divorc" at bounding box center [458, 79] width 155 height 9
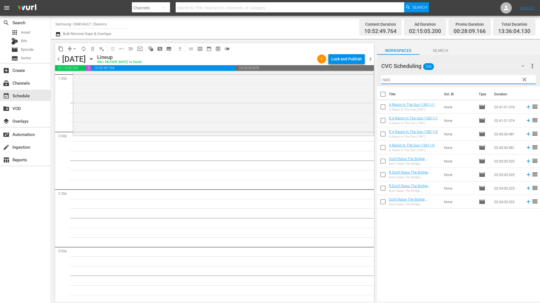
type input "rais"
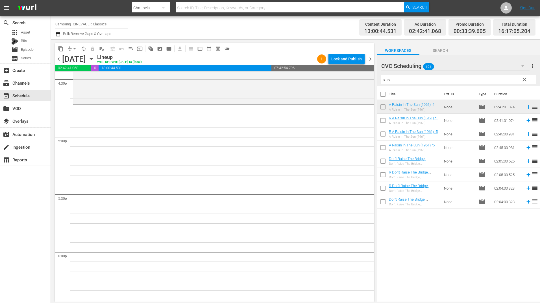
scroll to position [1893, 0]
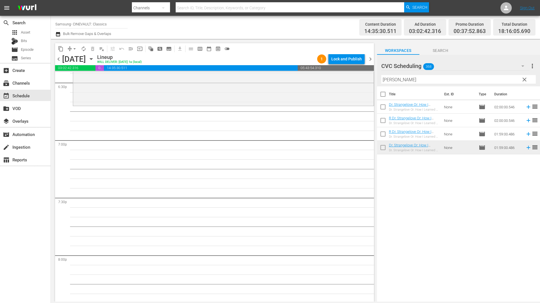
scroll to position [2119, 0]
click at [399, 82] on input "strang" at bounding box center [458, 79] width 155 height 9
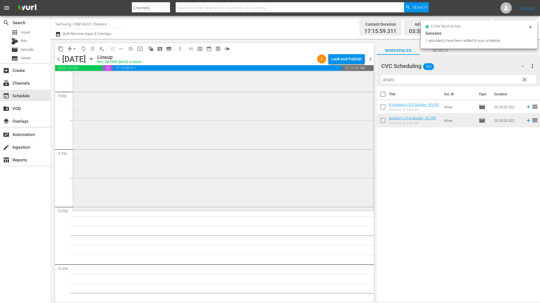
scroll to position [2402, 0]
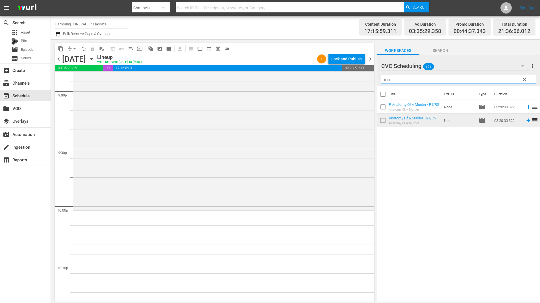
drag, startPoint x: 397, startPoint y: 81, endPoint x: 375, endPoint y: 83, distance: 22.4
click at [375, 83] on div "content_copy compress arrow_drop_down autorenew_outlined delete_forever_outline…" at bounding box center [295, 170] width 489 height 263
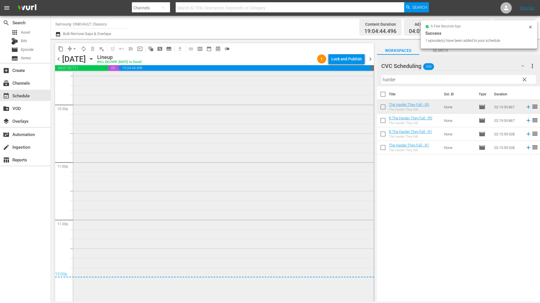
scroll to position [2579, 0]
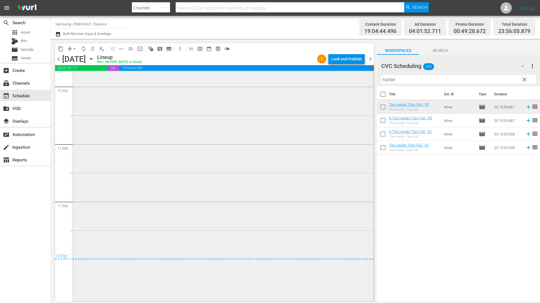
click at [228, 208] on div "The Harder They Fall - R5 1 reorder" at bounding box center [223, 167] width 301 height 267
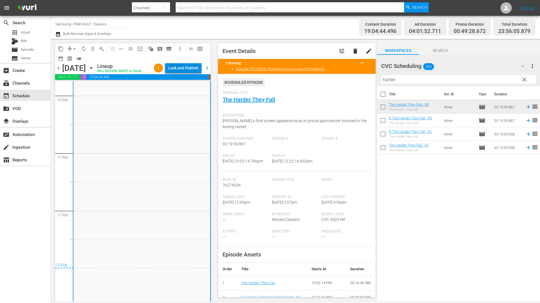
click at [184, 68] on div "Lock and Publish" at bounding box center [183, 68] width 31 height 10
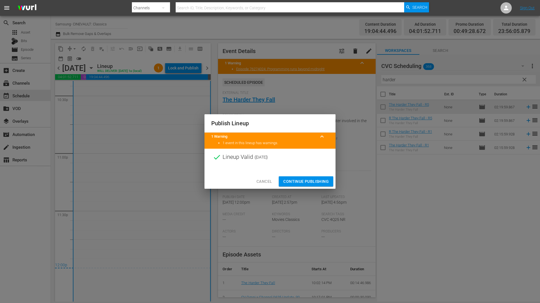
click at [289, 179] on span "Continue Publishing" at bounding box center [305, 181] width 45 height 7
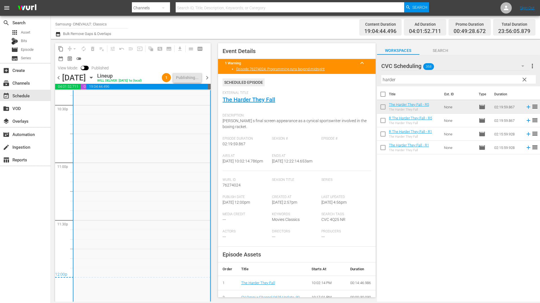
click at [207, 77] on span "chevron_right" at bounding box center [207, 77] width 7 height 7
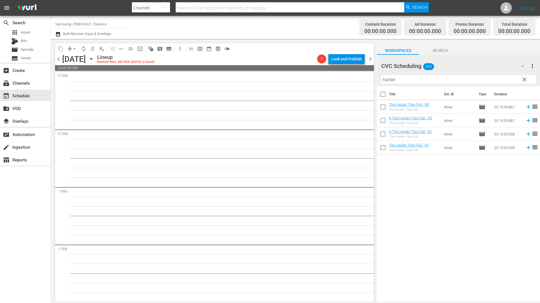
click at [55, 59] on span "chevron_left" at bounding box center [58, 59] width 7 height 7
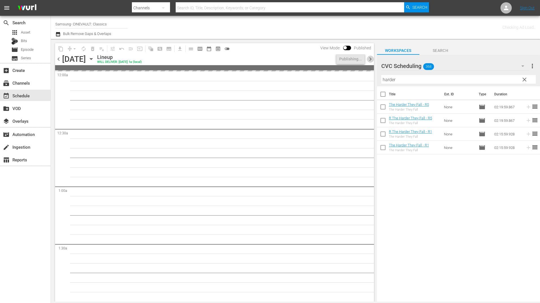
click at [371, 60] on span "chevron_right" at bounding box center [370, 59] width 7 height 7
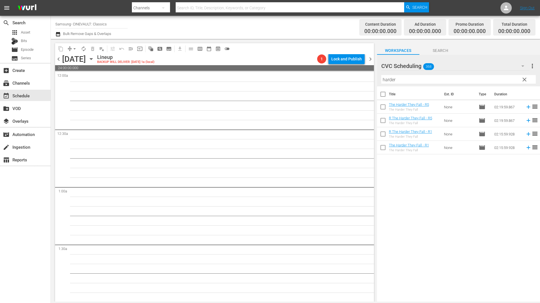
click at [59, 60] on span "chevron_left" at bounding box center [58, 59] width 7 height 7
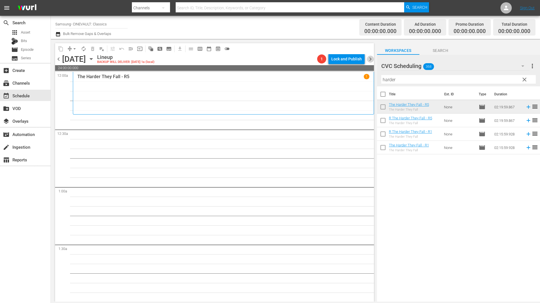
click at [372, 60] on span "chevron_right" at bounding box center [370, 59] width 7 height 7
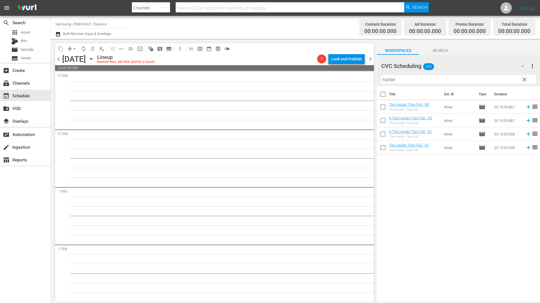
click at [57, 60] on span "chevron_left" at bounding box center [58, 59] width 7 height 7
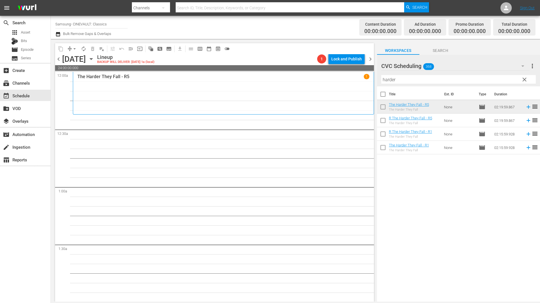
click at [411, 79] on input "harder" at bounding box center [458, 79] width 155 height 9
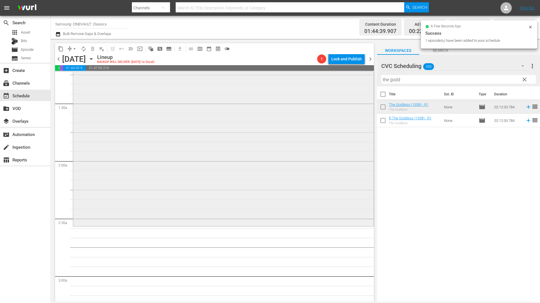
scroll to position [198, 0]
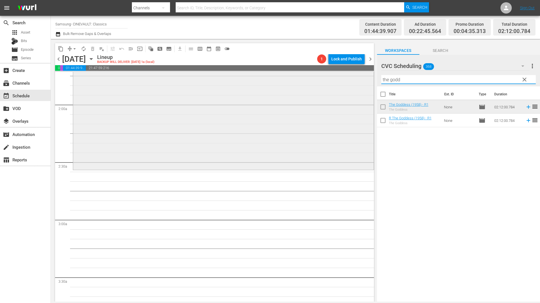
drag, startPoint x: 385, startPoint y: 81, endPoint x: 361, endPoint y: 81, distance: 24.0
click at [361, 81] on div "content_copy compress arrow_drop_down autorenew_outlined delete_forever_outline…" at bounding box center [295, 170] width 489 height 263
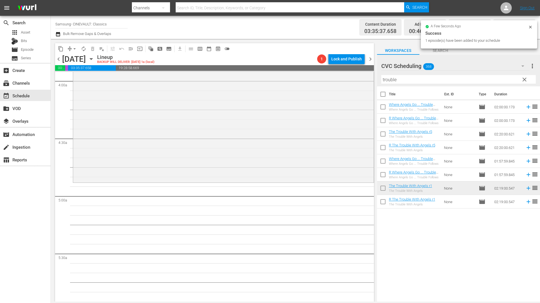
scroll to position [509, 0]
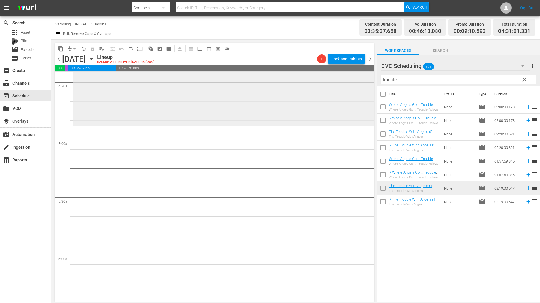
drag, startPoint x: 396, startPoint y: 79, endPoint x: 364, endPoint y: 80, distance: 32.5
click at [364, 80] on div "content_copy compress arrow_drop_down autorenew_outlined delete_forever_outline…" at bounding box center [295, 170] width 489 height 263
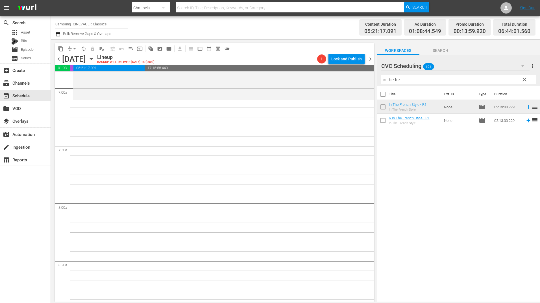
scroll to position [791, 0]
drag, startPoint x: 355, startPoint y: 84, endPoint x: 331, endPoint y: 85, distance: 24.6
click at [331, 85] on div "content_copy compress arrow_drop_down autorenew_outlined delete_forever_outline…" at bounding box center [295, 170] width 489 height 263
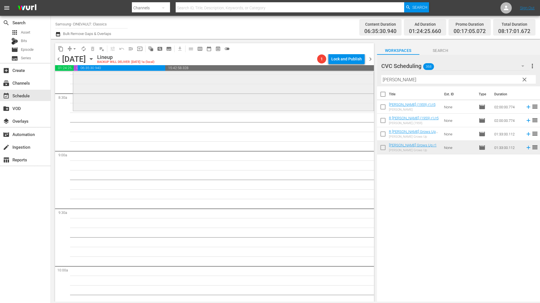
scroll to position [961, 0]
drag, startPoint x: 394, startPoint y: 82, endPoint x: 346, endPoint y: 81, distance: 47.2
click at [346, 81] on div "content_copy compress arrow_drop_down autorenew_outlined delete_forever_outline…" at bounding box center [295, 170] width 489 height 263
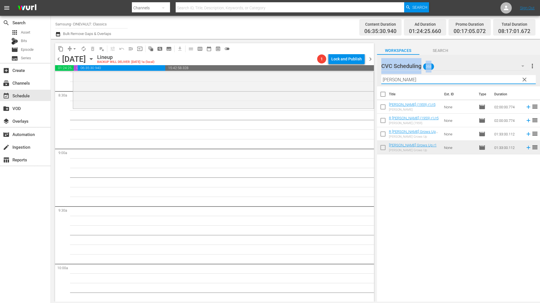
drag, startPoint x: 346, startPoint y: 81, endPoint x: 420, endPoint y: 84, distance: 73.2
click at [420, 84] on input "gidget" at bounding box center [458, 79] width 155 height 9
click at [415, 82] on input "gidget" at bounding box center [458, 79] width 155 height 9
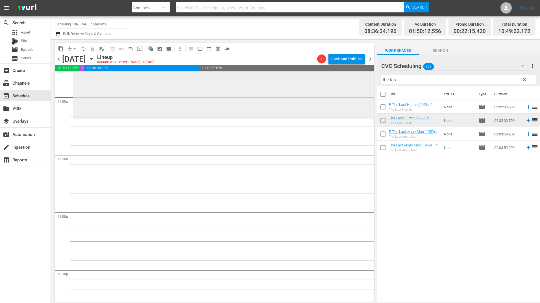
scroll to position [1243, 0]
drag, startPoint x: 395, startPoint y: 79, endPoint x: 364, endPoint y: 81, distance: 31.4
click at [364, 81] on div "content_copy compress arrow_drop_down autorenew_outlined delete_forever_outline…" at bounding box center [295, 170] width 489 height 263
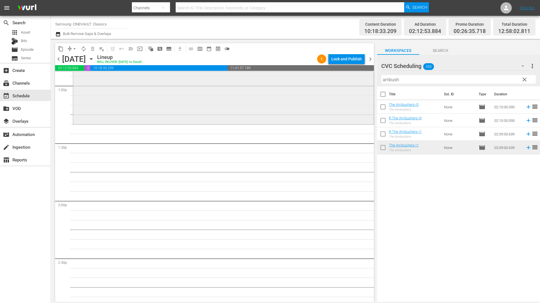
scroll to position [1498, 0]
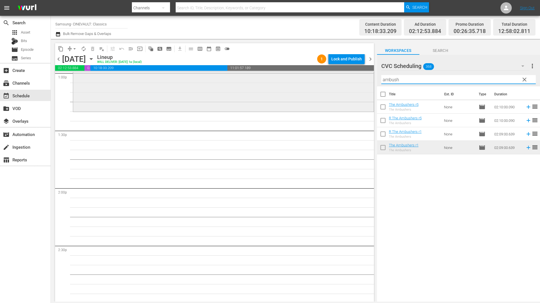
drag, startPoint x: 396, startPoint y: 79, endPoint x: 348, endPoint y: 79, distance: 47.8
click at [348, 79] on div "content_copy compress arrow_drop_down autorenew_outlined delete_forever_outline…" at bounding box center [295, 170] width 489 height 263
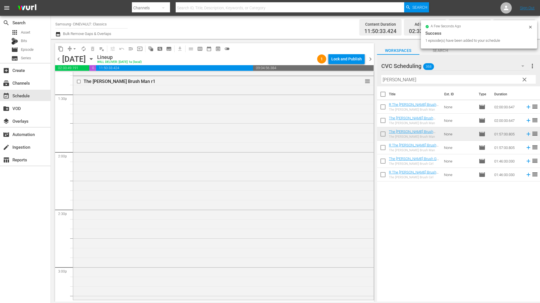
scroll to position [1667, 0]
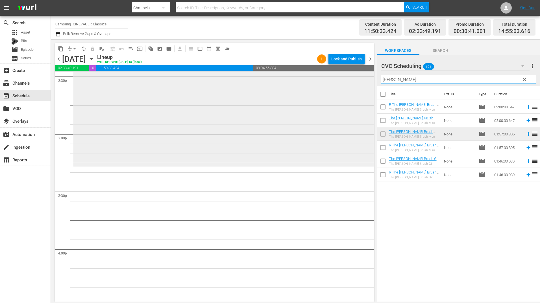
drag, startPoint x: 401, startPoint y: 80, endPoint x: 352, endPoint y: 75, distance: 49.1
click at [352, 79] on div "content_copy compress arrow_drop_down autorenew_outlined delete_forever_outline…" at bounding box center [295, 170] width 489 height 263
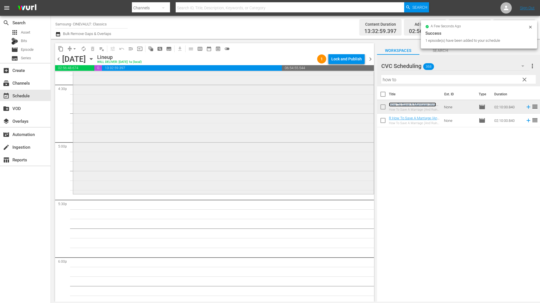
scroll to position [1893, 0]
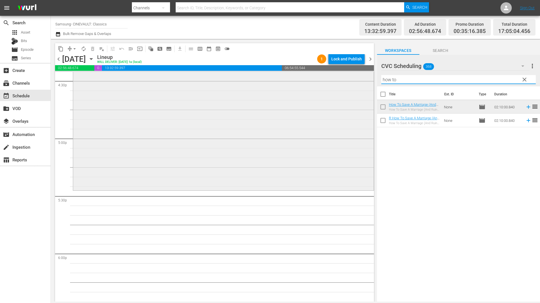
click at [346, 78] on div "content_copy compress arrow_drop_down autorenew_outlined delete_forever_outline…" at bounding box center [295, 170] width 489 height 263
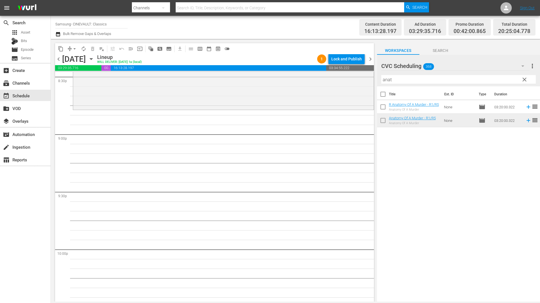
scroll to position [2373, 0]
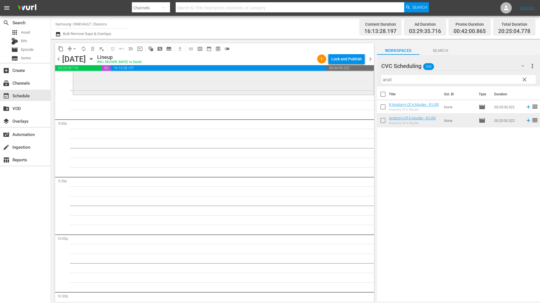
drag, startPoint x: 391, startPoint y: 81, endPoint x: 361, endPoint y: 81, distance: 30.2
click at [362, 81] on div "content_copy compress arrow_drop_down autorenew_outlined delete_forever_outline…" at bounding box center [295, 170] width 489 height 263
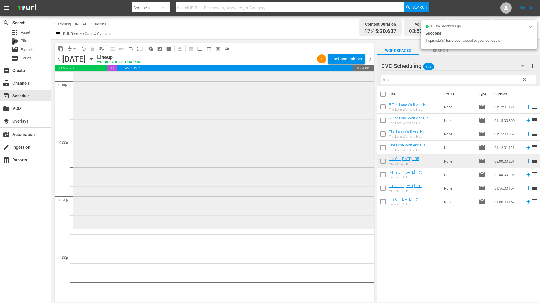
scroll to position [2537, 0]
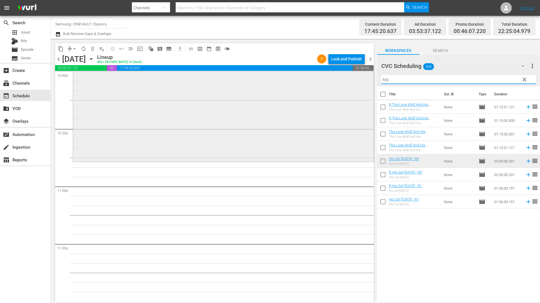
drag, startPoint x: 405, startPoint y: 80, endPoint x: 358, endPoint y: 82, distance: 47.5
click at [358, 82] on div "content_copy compress arrow_drop_down autorenew_outlined delete_forever_outline…" at bounding box center [295, 170] width 489 height 263
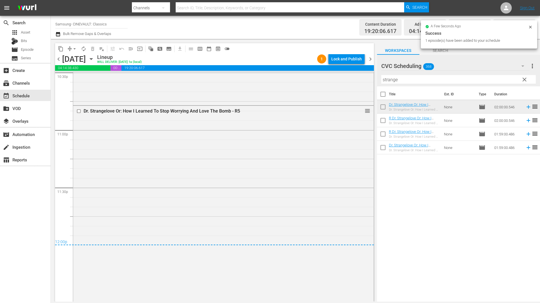
scroll to position [2628, 0]
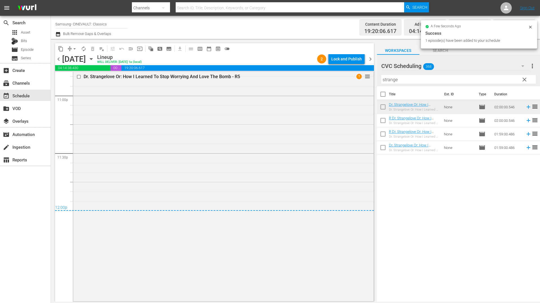
drag, startPoint x: 426, startPoint y: 108, endPoint x: 313, endPoint y: 159, distance: 124.1
click at [313, 159] on div "Dr. Strangelove Or: How I Learned To Stop Worrying And Love The Bomb - R5 1 reo…" at bounding box center [223, 185] width 301 height 229
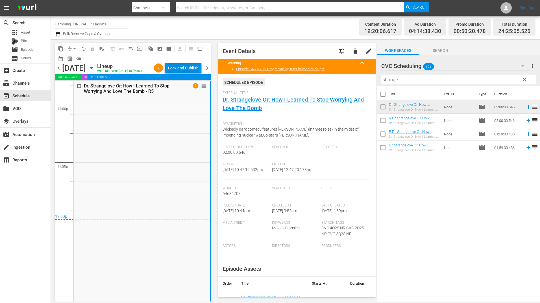
click at [187, 73] on div "Lock and Publish" at bounding box center [183, 68] width 31 height 10
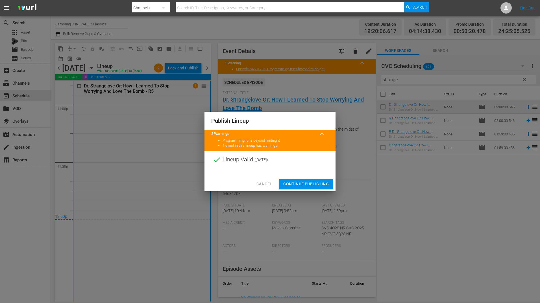
click at [300, 183] on span "Continue Publishing" at bounding box center [305, 184] width 45 height 7
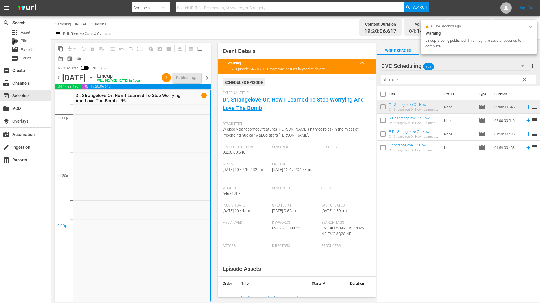
click at [208, 81] on span "chevron_right" at bounding box center [207, 77] width 7 height 7
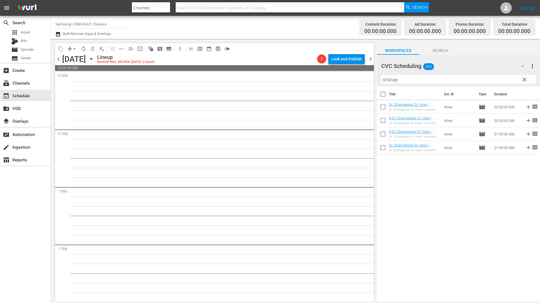
click at [55, 58] on div "content_copy compress arrow_drop_down autorenew_outlined delete_forever_outline…" at bounding box center [213, 170] width 325 height 263
click at [58, 57] on span "chevron_left" at bounding box center [58, 59] width 7 height 7
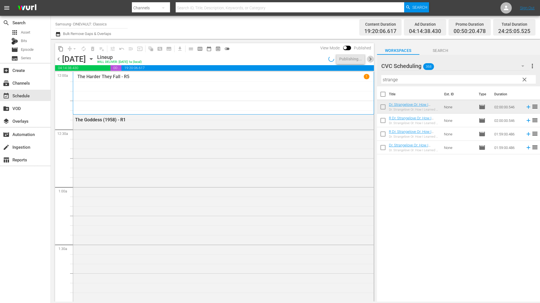
click at [369, 62] on span "chevron_right" at bounding box center [370, 59] width 7 height 7
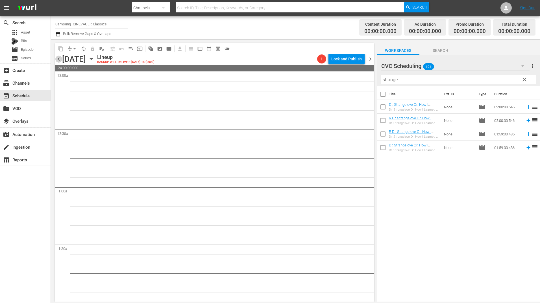
click at [58, 57] on span "chevron_left" at bounding box center [58, 59] width 7 height 7
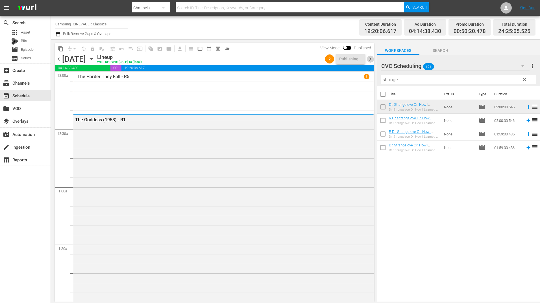
click at [372, 60] on span "chevron_right" at bounding box center [370, 59] width 7 height 7
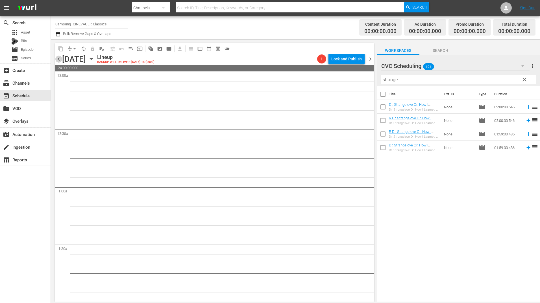
click at [55, 59] on span "chevron_left" at bounding box center [58, 59] width 7 height 7
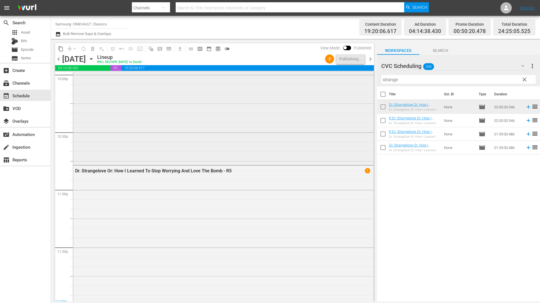
scroll to position [2628, 0]
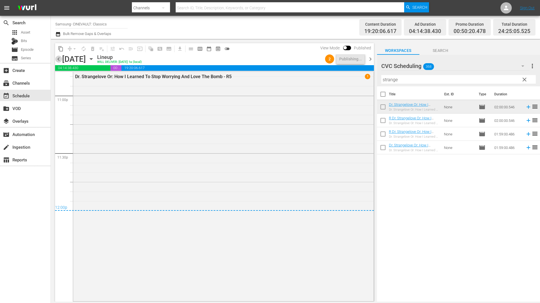
click at [60, 59] on span "chevron_left" at bounding box center [58, 59] width 7 height 7
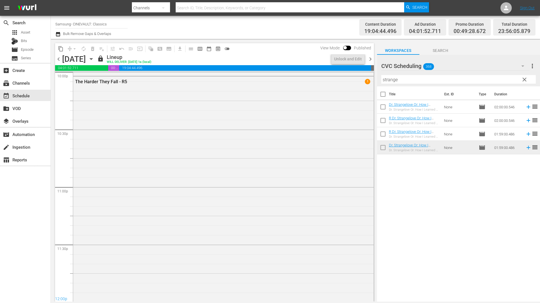
scroll to position [2479, 0]
click at [372, 56] on span "chevron_right" at bounding box center [370, 59] width 7 height 7
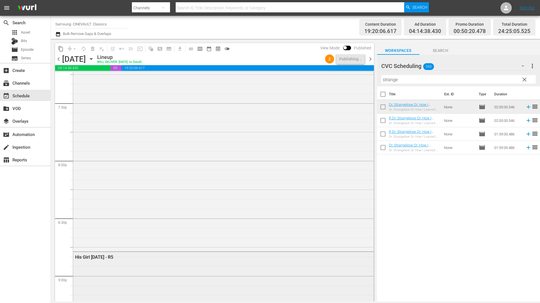
scroll to position [2102, 0]
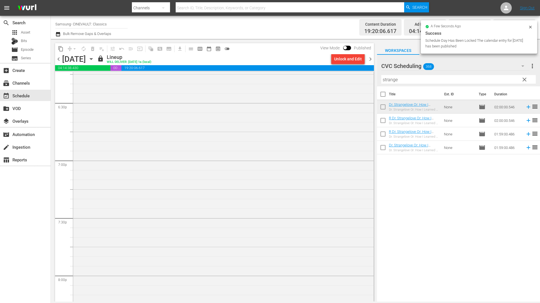
click at [368, 61] on span "chevron_right" at bounding box center [370, 59] width 7 height 7
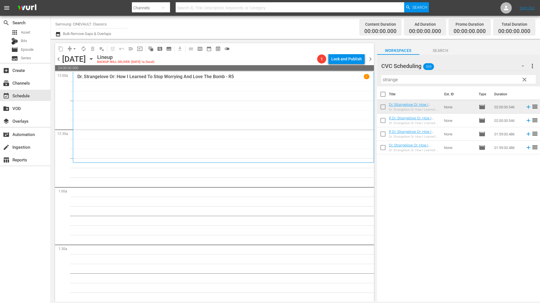
click at [399, 83] on input "strange" at bounding box center [458, 79] width 155 height 9
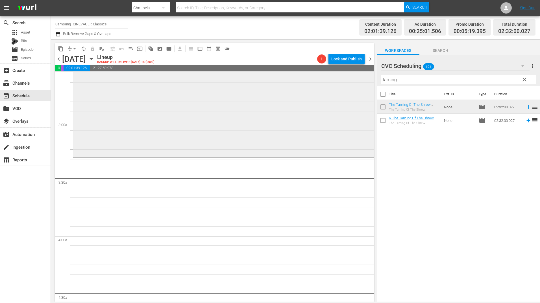
scroll to position [311, 0]
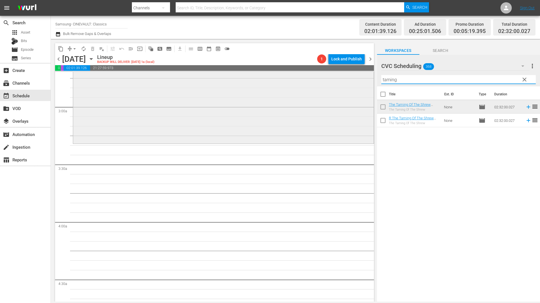
drag, startPoint x: 387, startPoint y: 82, endPoint x: 344, endPoint y: 85, distance: 43.3
click at [344, 85] on div "content_copy compress arrow_drop_down autorenew_outlined delete_forever_outline…" at bounding box center [295, 170] width 489 height 263
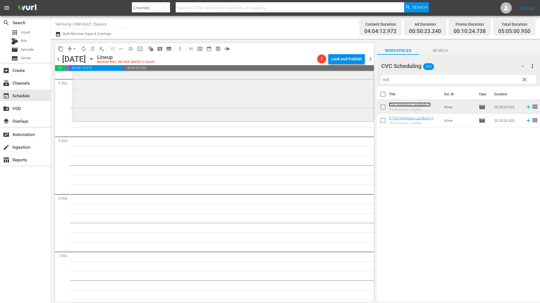
scroll to position [622, 0]
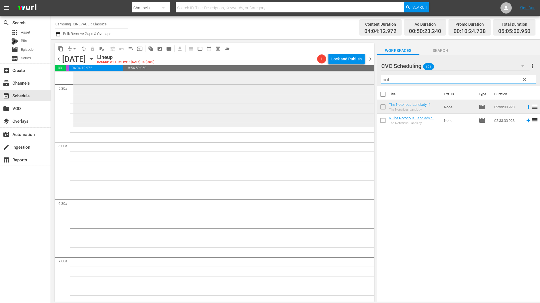
drag, startPoint x: 403, startPoint y: 81, endPoint x: 351, endPoint y: 83, distance: 51.5
click at [351, 83] on div "content_copy compress arrow_drop_down autorenew_outlined delete_forever_outline…" at bounding box center [295, 170] width 489 height 263
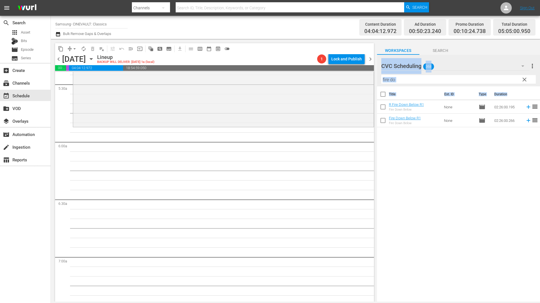
drag, startPoint x: 421, startPoint y: 128, endPoint x: 305, endPoint y: 134, distance: 115.4
click at [305, 134] on div "content_copy compress arrow_drop_down autorenew_outlined delete_forever_outline…" at bounding box center [295, 170] width 489 height 263
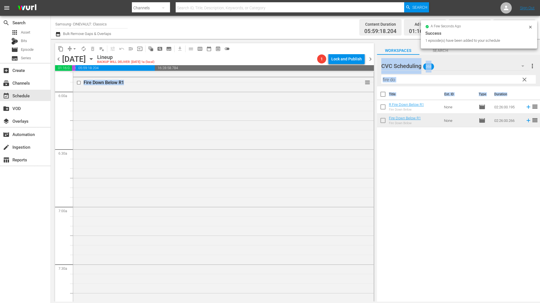
scroll to position [763, 0]
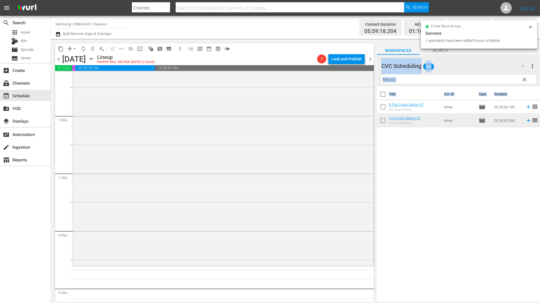
click at [401, 77] on input "fire do" at bounding box center [458, 79] width 155 height 9
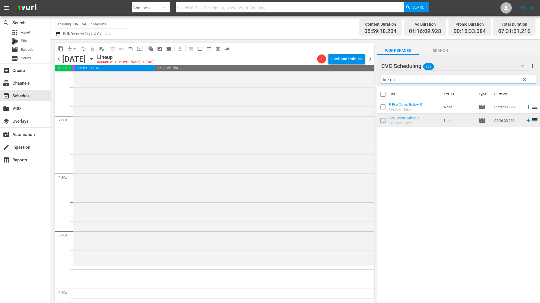
click at [401, 77] on input "fire do" at bounding box center [458, 79] width 155 height 9
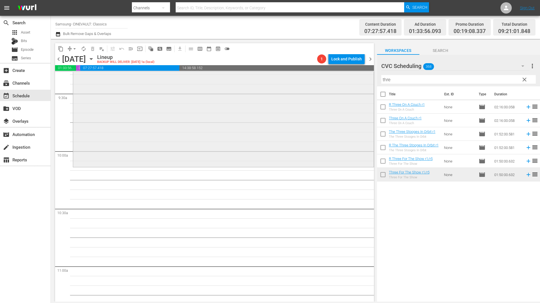
scroll to position [1074, 0]
drag, startPoint x: 393, startPoint y: 77, endPoint x: 374, endPoint y: 79, distance: 19.3
click at [374, 79] on div "content_copy compress arrow_drop_down autorenew_outlined delete_forever_outline…" at bounding box center [295, 170] width 489 height 263
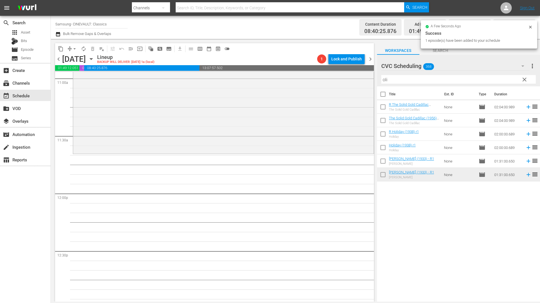
scroll to position [1271, 0]
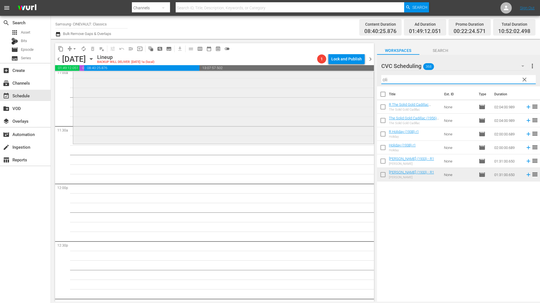
drag, startPoint x: 395, startPoint y: 79, endPoint x: 362, endPoint y: 79, distance: 32.5
click at [362, 79] on div "content_copy compress arrow_drop_down autorenew_outlined delete_forever_outline…" at bounding box center [295, 170] width 489 height 263
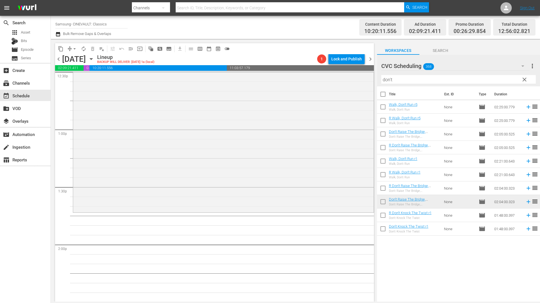
scroll to position [1554, 0]
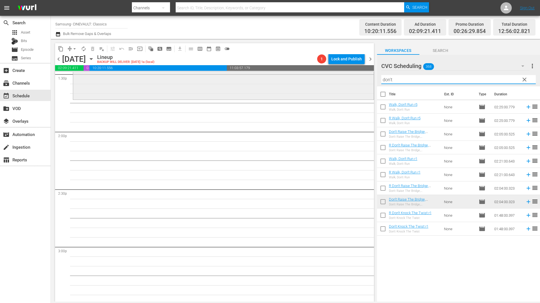
drag, startPoint x: 400, startPoint y: 79, endPoint x: 363, endPoint y: 80, distance: 36.5
click at [363, 80] on div "content_copy compress arrow_drop_down autorenew_outlined delete_forever_outline…" at bounding box center [295, 170] width 489 height 263
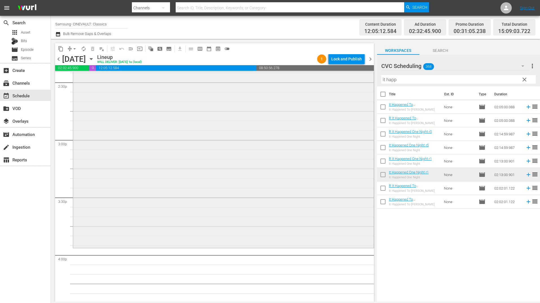
scroll to position [1780, 0]
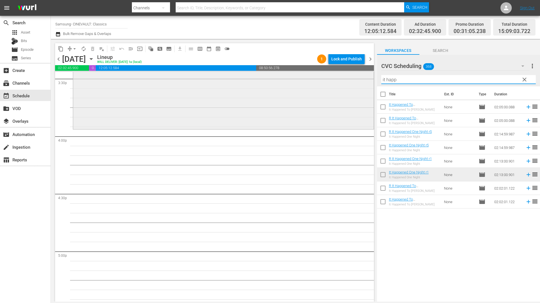
drag, startPoint x: 398, startPoint y: 81, endPoint x: 351, endPoint y: 80, distance: 46.9
click at [351, 80] on div "content_copy compress arrow_drop_down autorenew_outlined delete_forever_outline…" at bounding box center [295, 170] width 489 height 263
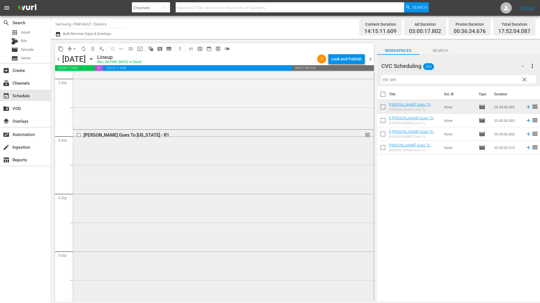
click at [78, 136] on input "checkbox" at bounding box center [80, 135] width 6 height 5
click at [125, 160] on div "Delete Event" at bounding box center [121, 158] width 45 height 8
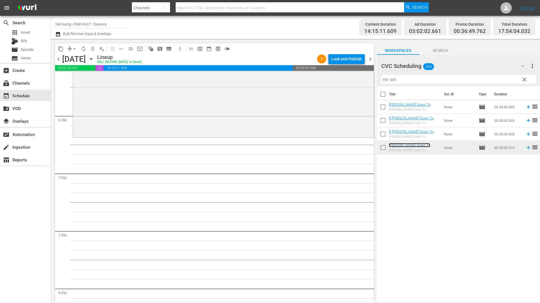
scroll to position [2091, 0]
drag, startPoint x: 401, startPoint y: 79, endPoint x: 353, endPoint y: 81, distance: 48.7
click at [353, 82] on div "content_copy compress arrow_drop_down autorenew_outlined delete_forever_outline…" at bounding box center [295, 170] width 489 height 263
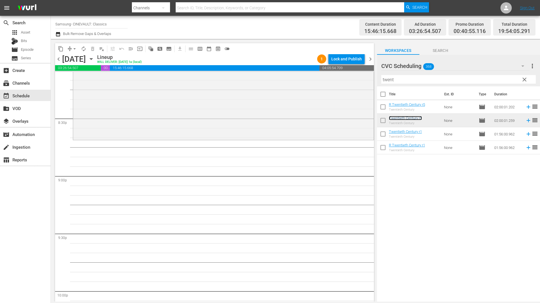
scroll to position [2367, 0]
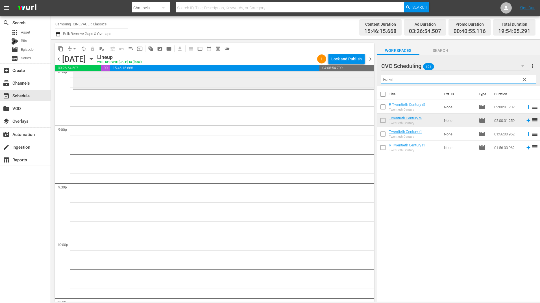
drag, startPoint x: 398, startPoint y: 77, endPoint x: 369, endPoint y: 79, distance: 29.2
click at [369, 79] on div "content_copy compress arrow_drop_down autorenew_outlined delete_forever_outline…" at bounding box center [295, 170] width 489 height 263
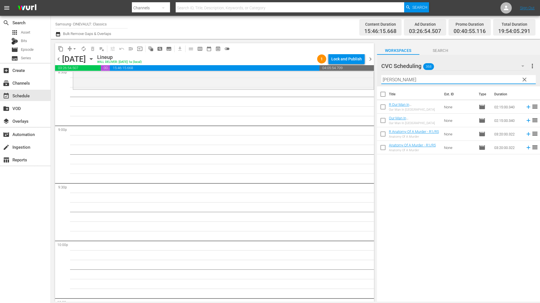
type input "ana"
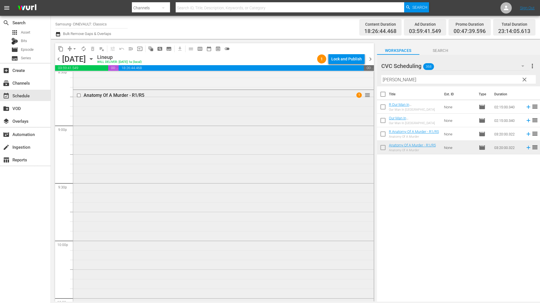
click at [153, 115] on div "Anatomy Of A Murder - R1/R5 1 reorder" at bounding box center [223, 281] width 301 height 383
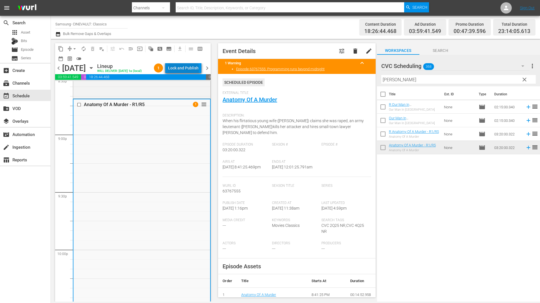
click at [187, 71] on div "Lock and Publish" at bounding box center [183, 68] width 31 height 10
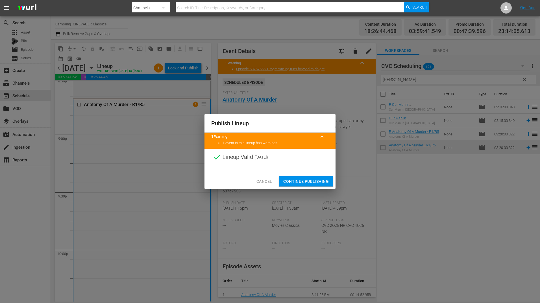
click at [311, 178] on button "Continue Publishing" at bounding box center [306, 182] width 55 height 10
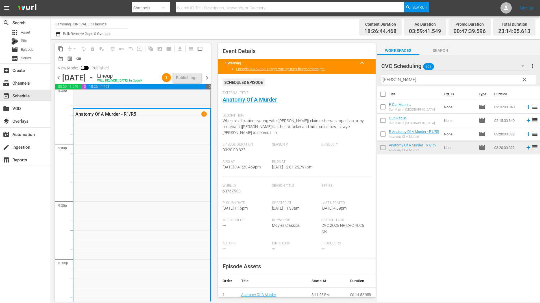
click at [60, 79] on span "chevron_left" at bounding box center [58, 77] width 7 height 7
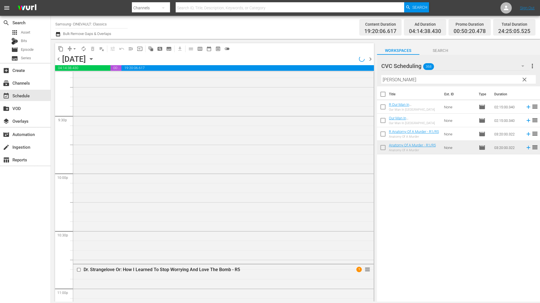
scroll to position [2377, 0]
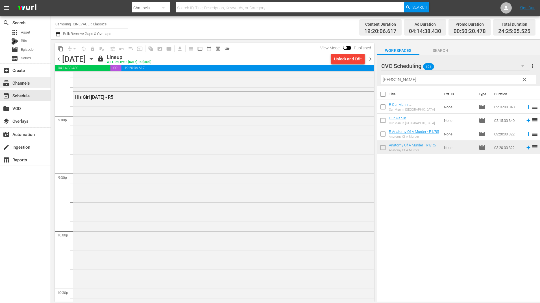
click at [36, 88] on div "subscriptions Channels" at bounding box center [25, 82] width 51 height 11
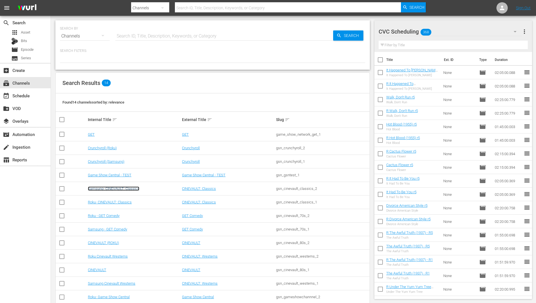
click at [102, 188] on link "Samsung- CINEVAULT: Classics" at bounding box center [113, 189] width 51 height 4
